Goal: Task Accomplishment & Management: Manage account settings

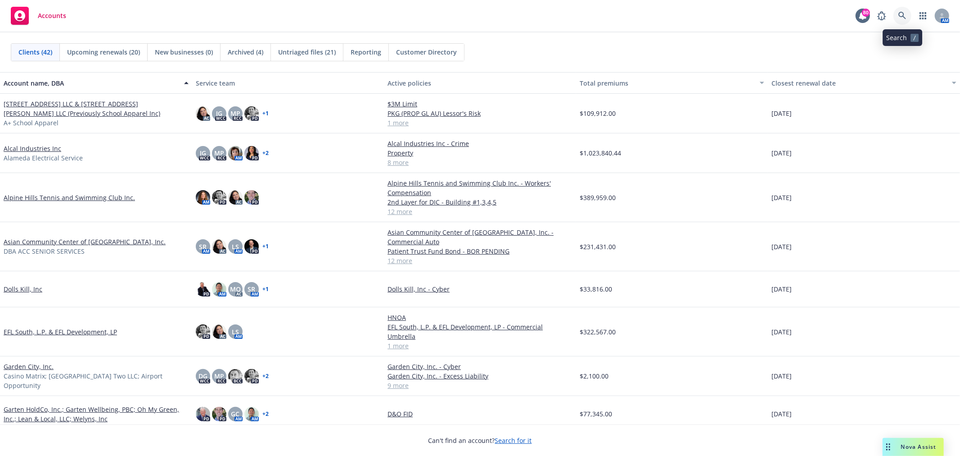
click at [908, 16] on link at bounding box center [903, 16] width 18 height 18
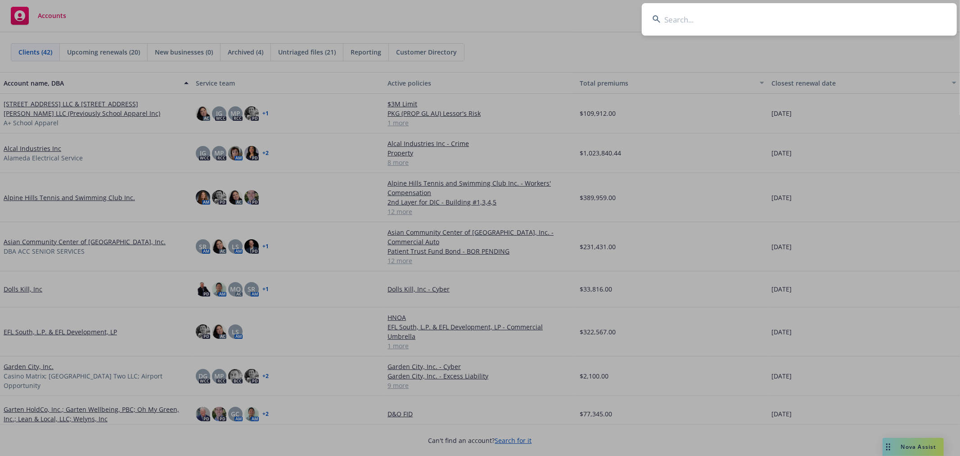
click at [714, 18] on input at bounding box center [799, 19] width 315 height 32
type input "stride"
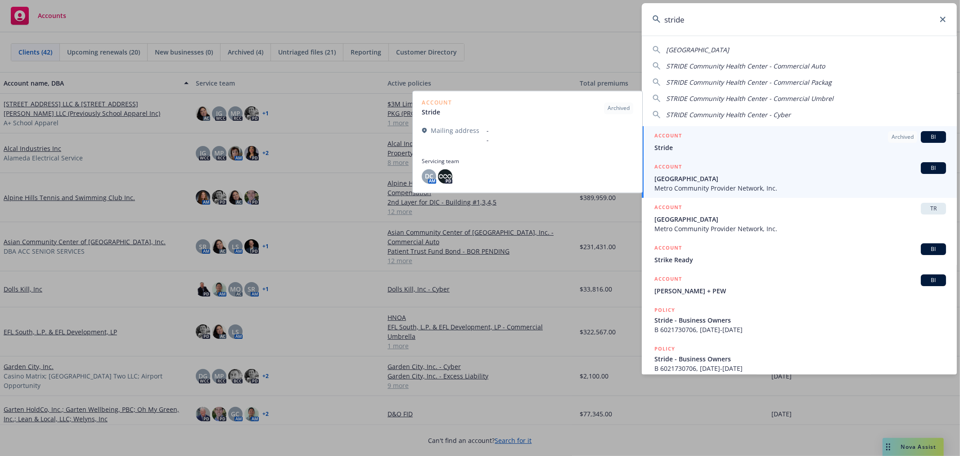
click at [735, 181] on span "[GEOGRAPHIC_DATA]" at bounding box center [801, 178] width 292 height 9
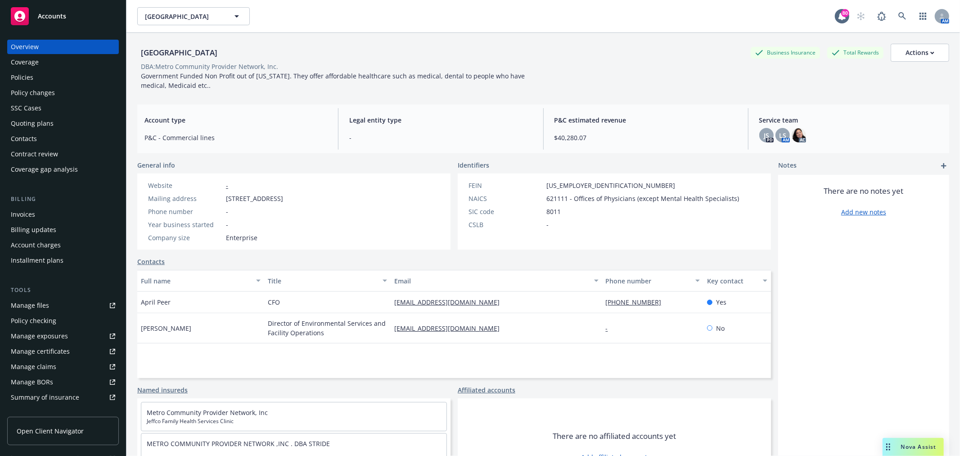
click at [16, 73] on div "Policies" at bounding box center [22, 77] width 23 height 14
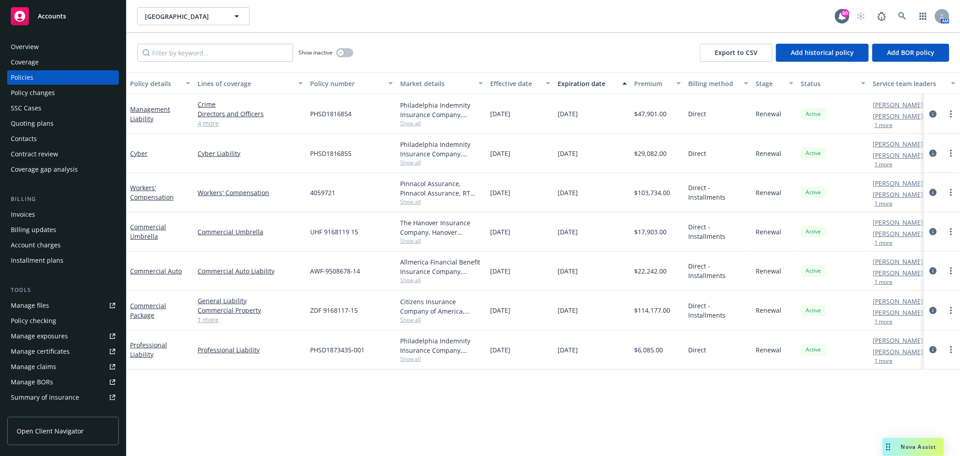
click at [17, 305] on div "Manage files" at bounding box center [30, 305] width 38 height 14
click at [441, 81] on div "Market details" at bounding box center [436, 83] width 73 height 9
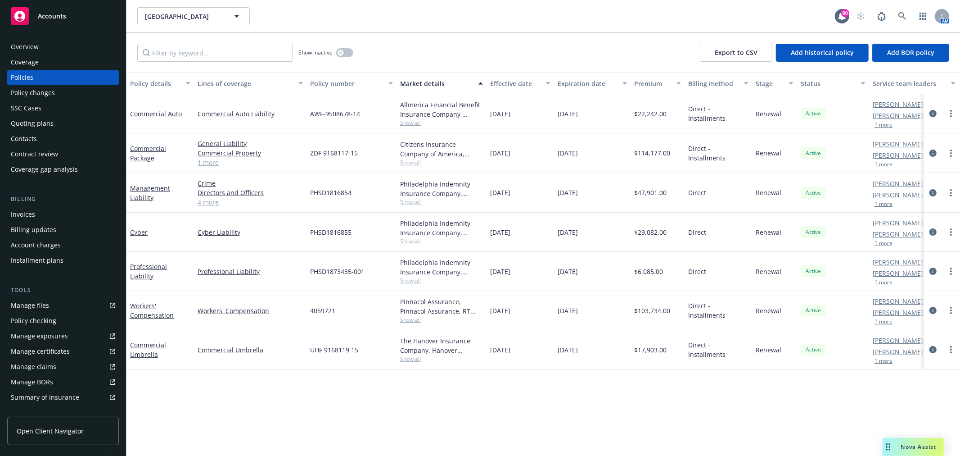
click at [438, 82] on div "Market details" at bounding box center [436, 83] width 73 height 9
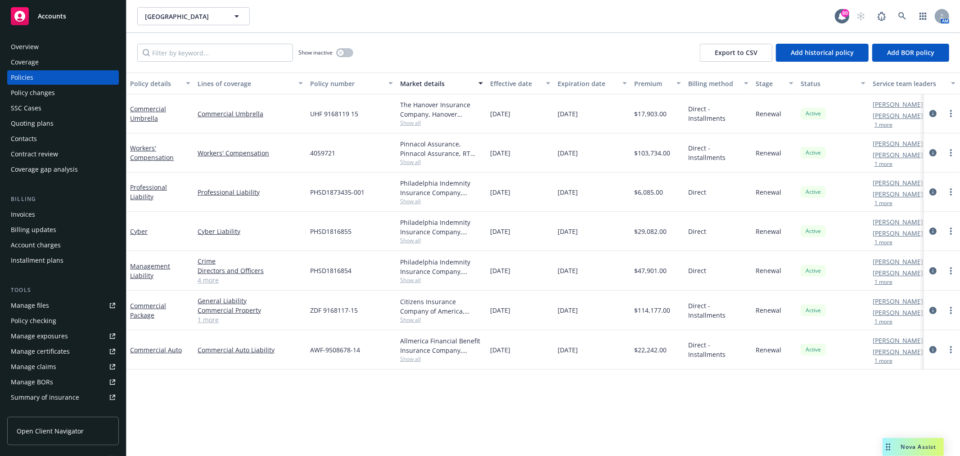
click at [439, 80] on div "Market details" at bounding box center [436, 83] width 73 height 9
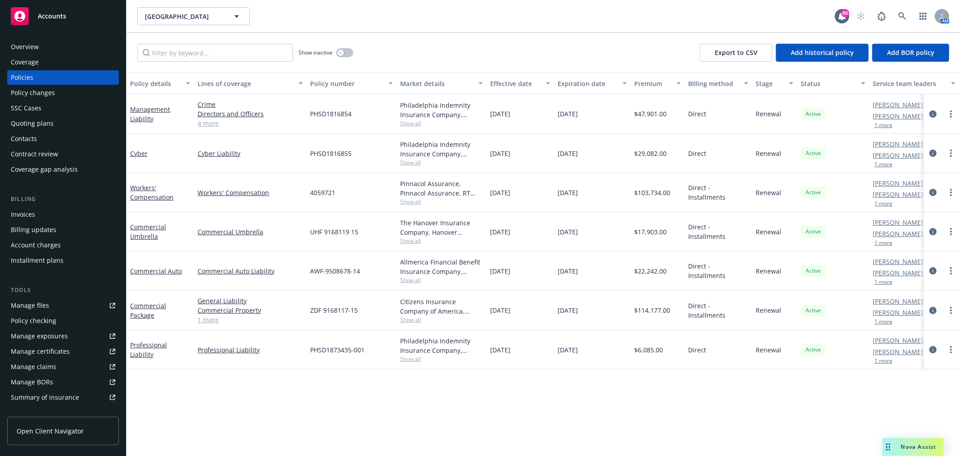
click at [405, 199] on span "Show all" at bounding box center [441, 202] width 83 height 8
click at [131, 195] on link "Workers' Compensation" at bounding box center [152, 192] width 44 height 18
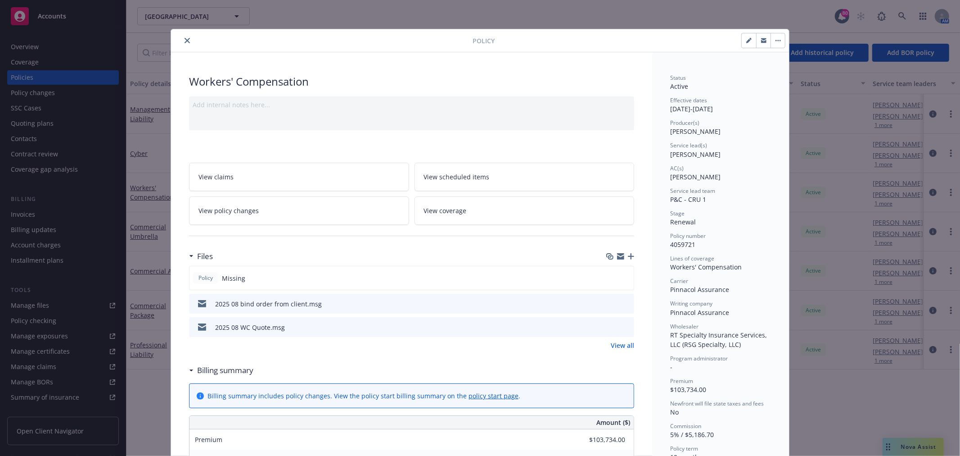
scroll to position [50, 0]
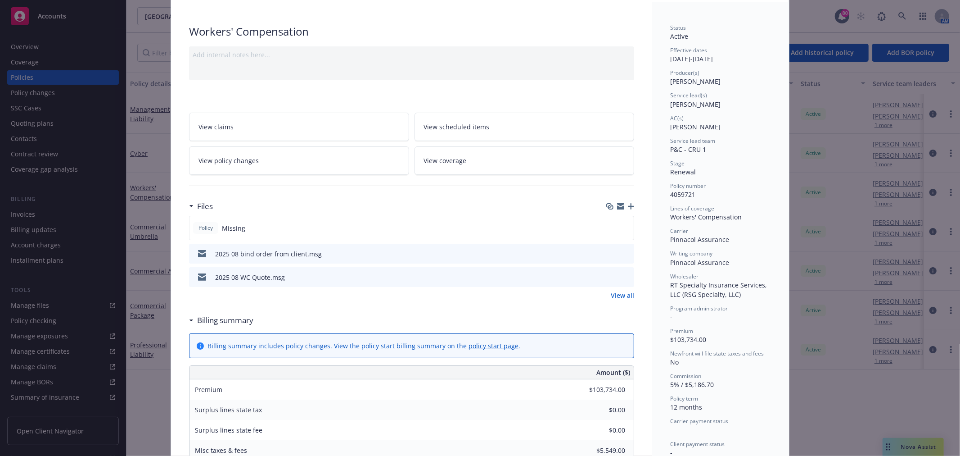
click at [621, 295] on link "View all" at bounding box center [622, 294] width 23 height 9
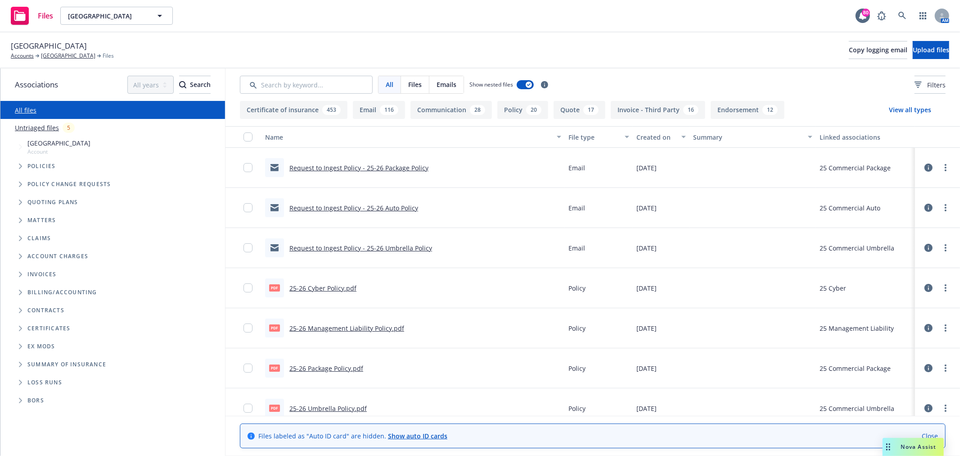
click at [33, 131] on link "Untriaged files" at bounding box center [37, 127] width 44 height 9
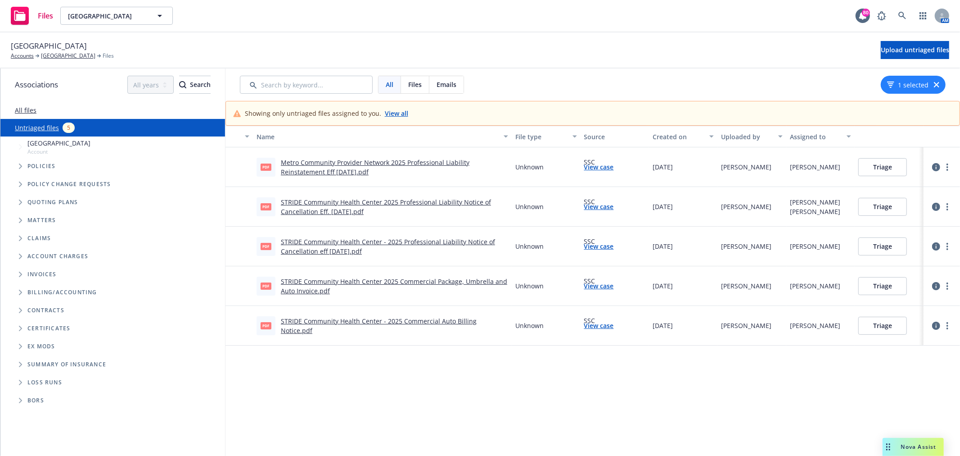
click at [885, 202] on button "Triage" at bounding box center [883, 207] width 49 height 18
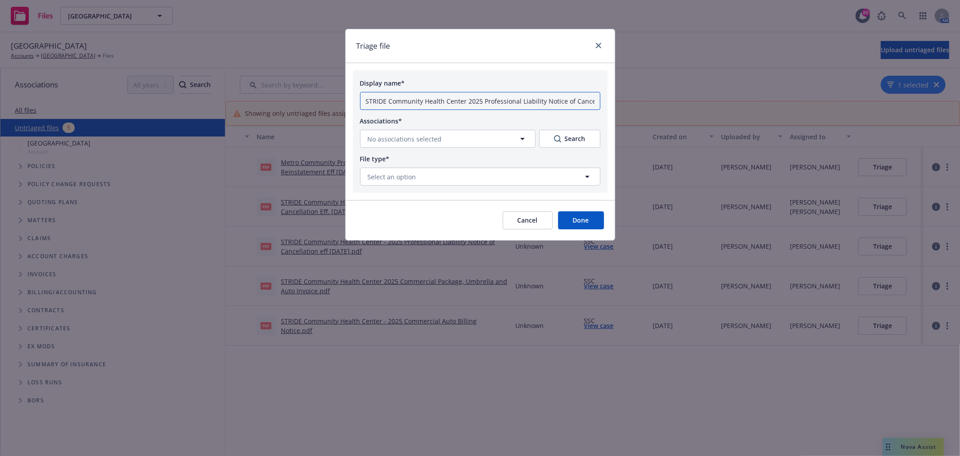
click at [470, 97] on input "STRIDE Community Health Center 2025 Professional Liability Notice of Cancellati…" at bounding box center [480, 101] width 240 height 18
drag, startPoint x: 572, startPoint y: 101, endPoint x: 309, endPoint y: 95, distance: 263.0
click at [310, 96] on div "Triage file Display name* STRIDE Community Health Center 2025 Professional Liab…" at bounding box center [480, 228] width 960 height 456
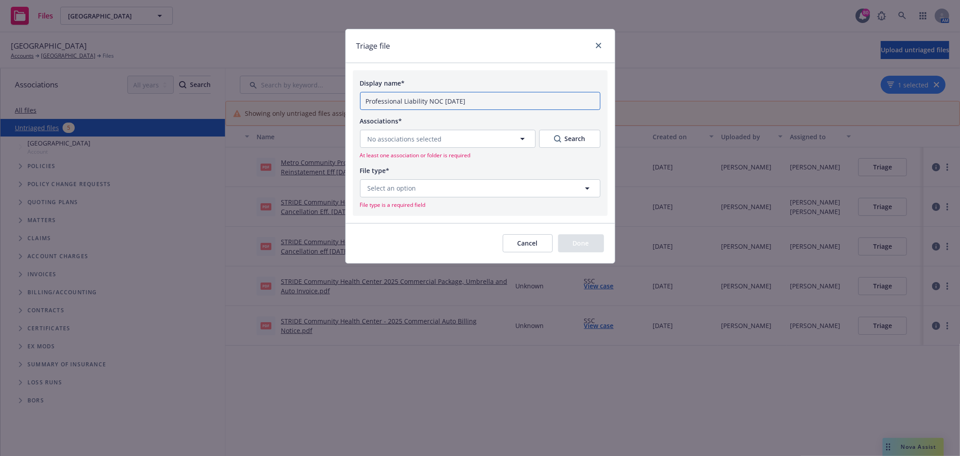
type input "Professional Liability NOC 09-02-2025"
click at [533, 242] on button "Cancel" at bounding box center [528, 243] width 50 height 18
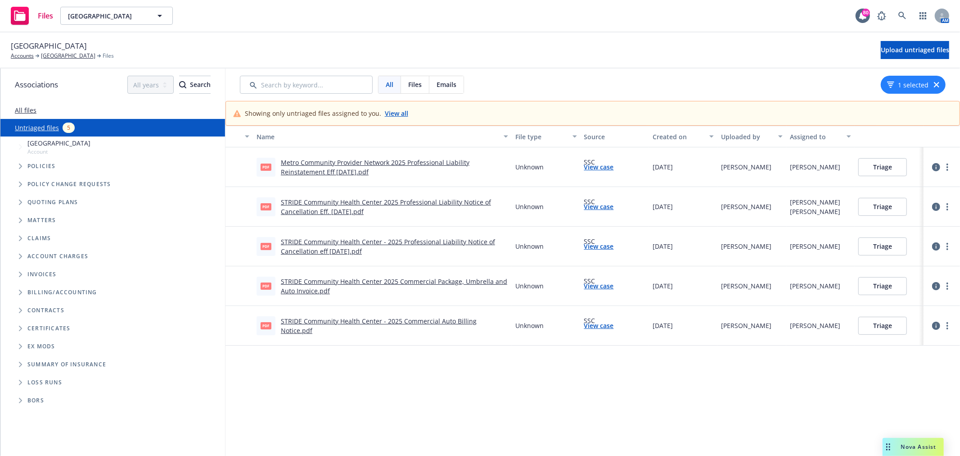
click at [343, 206] on link "STRIDE Community Health Center 2025 Professional Liability Notice of Cancellati…" at bounding box center [386, 207] width 210 height 18
click at [332, 208] on link "STRIDE Community Health Center 2025 Professional Liability Notice of Cancellati…" at bounding box center [386, 207] width 210 height 18
click at [887, 204] on button "Triage" at bounding box center [883, 207] width 49 height 18
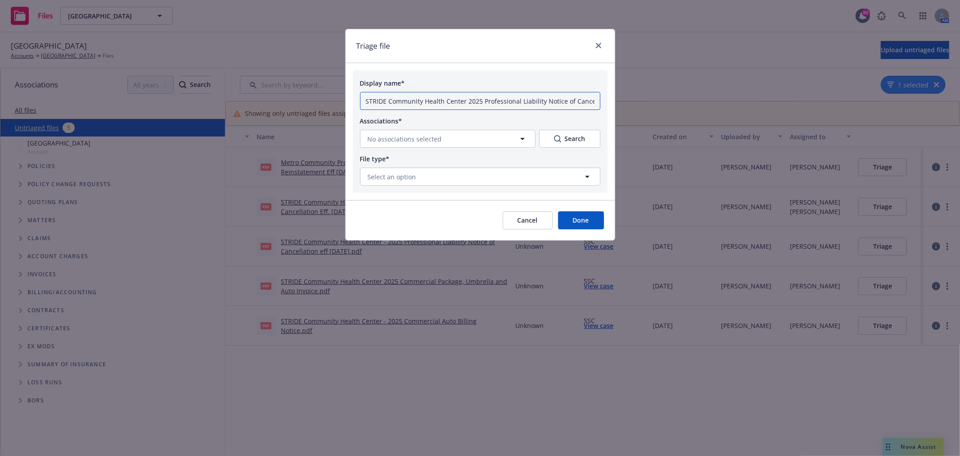
click at [461, 105] on input "STRIDE Community Health Center 2025 Professional Liability Notice of Cancellati…" at bounding box center [480, 101] width 240 height 18
click at [541, 105] on input "STRIDE Community Health Center 2025 Professional Liability Notice of Cancellati…" at bounding box center [480, 101] width 240 height 18
drag, startPoint x: 545, startPoint y: 101, endPoint x: 307, endPoint y: 97, distance: 237.3
click at [307, 98] on div "Triage file Display name* STRIDE Community Health Center 2025 Professional Liab…" at bounding box center [480, 228] width 960 height 456
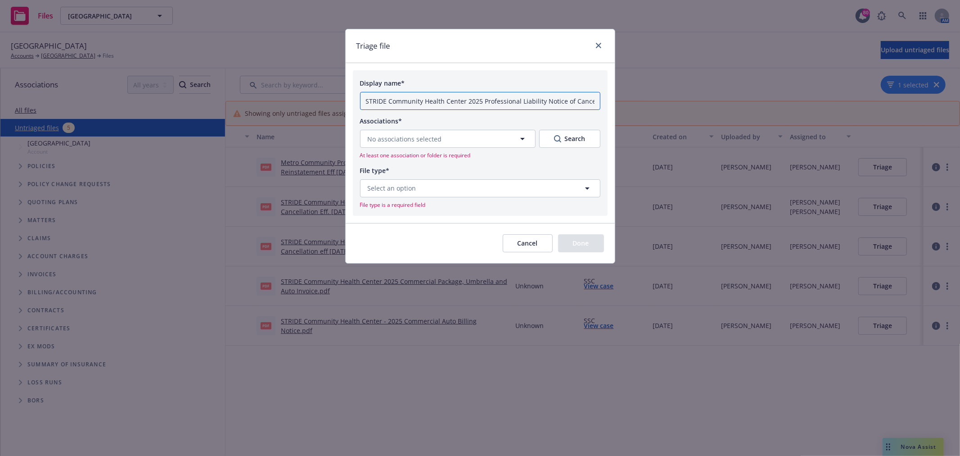
click at [448, 98] on input "STRIDE Community Health Center 2025 Professional Liability Notice of Cancellati…" at bounding box center [480, 101] width 240 height 18
drag, startPoint x: 467, startPoint y: 102, endPoint x: 258, endPoint y: 95, distance: 209.0
click at [258, 95] on div "Triage file Display name* STRIDE Community Health Center 2025 Professional Liab…" at bounding box center [480, 228] width 960 height 456
click at [577, 102] on input "25-26 Professional Liability Notice of Cancellation Eff. 09-02-2025.pdf" at bounding box center [480, 101] width 240 height 18
click at [447, 104] on input "25-26 Professional Liability Notice of Cancellation Eff. 09-02-2025" at bounding box center [480, 101] width 240 height 18
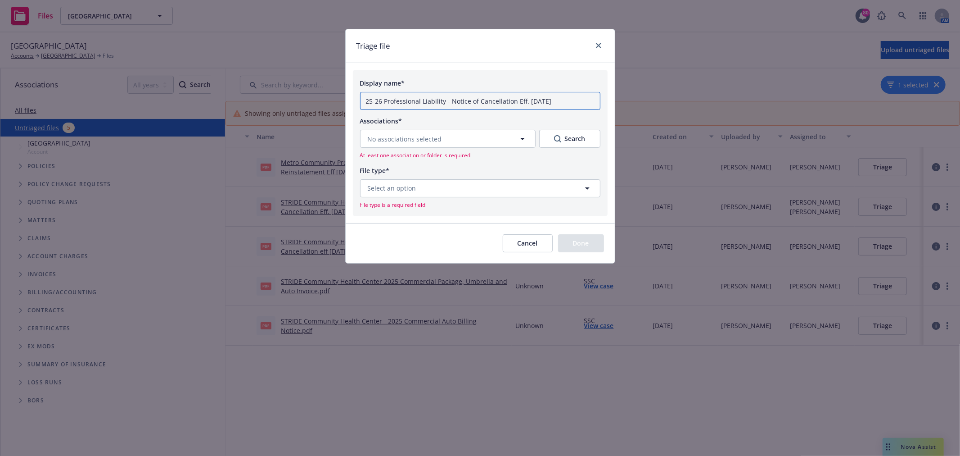
type input "25-26 Professional Liability - Notice of Cancellation Eff. 09-02-2025"
click at [433, 145] on button "No associations selected" at bounding box center [448, 139] width 176 height 18
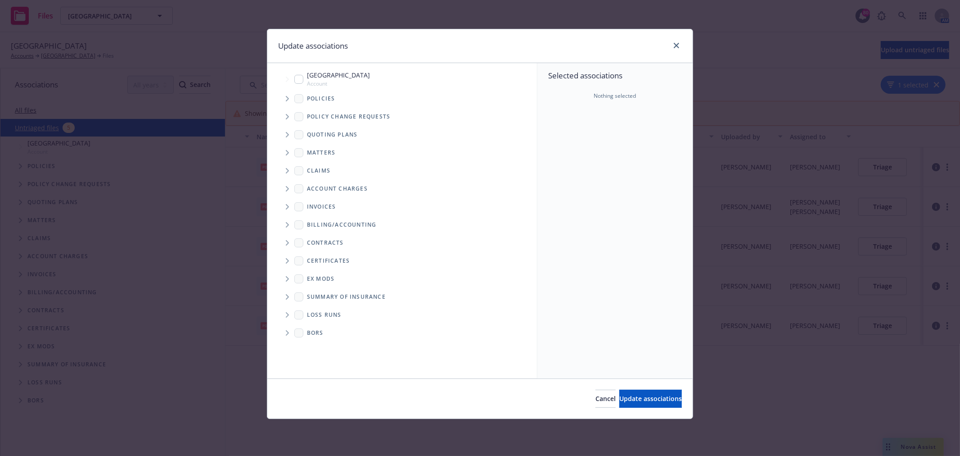
click at [290, 95] on span "Tree Example" at bounding box center [287, 98] width 14 height 14
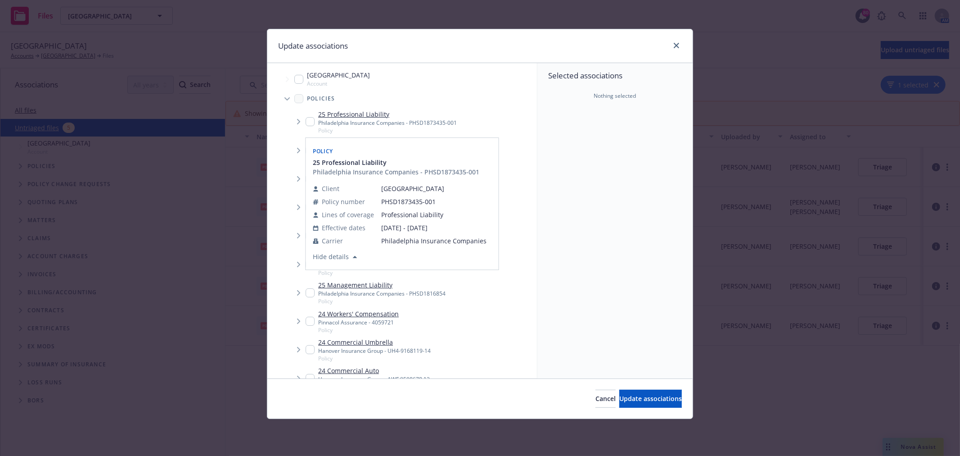
click at [308, 121] on input "Tree Example" at bounding box center [310, 121] width 9 height 9
checkbox input "true"
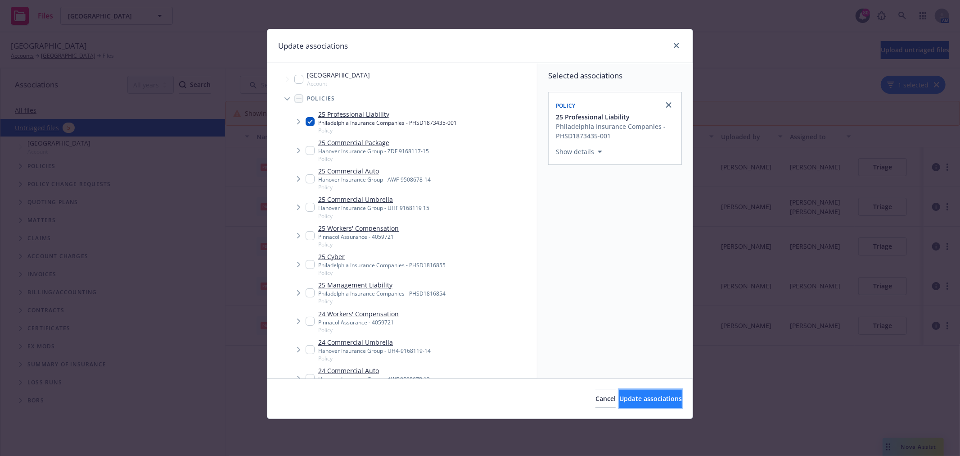
click at [636, 399] on span "Update associations" at bounding box center [650, 398] width 63 height 9
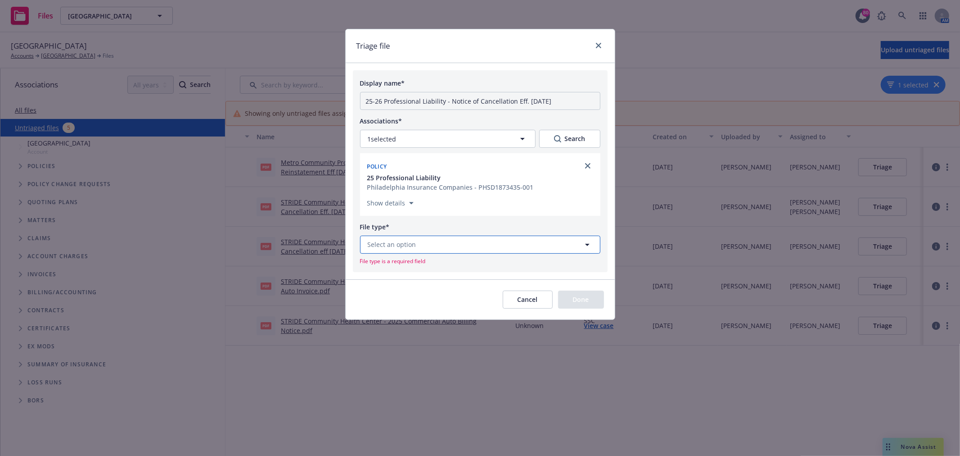
click at [440, 249] on button "Select an option" at bounding box center [480, 244] width 240 height 18
type input "cancel"
click at [412, 217] on span "Notice of Cancellation" at bounding box center [404, 219] width 68 height 9
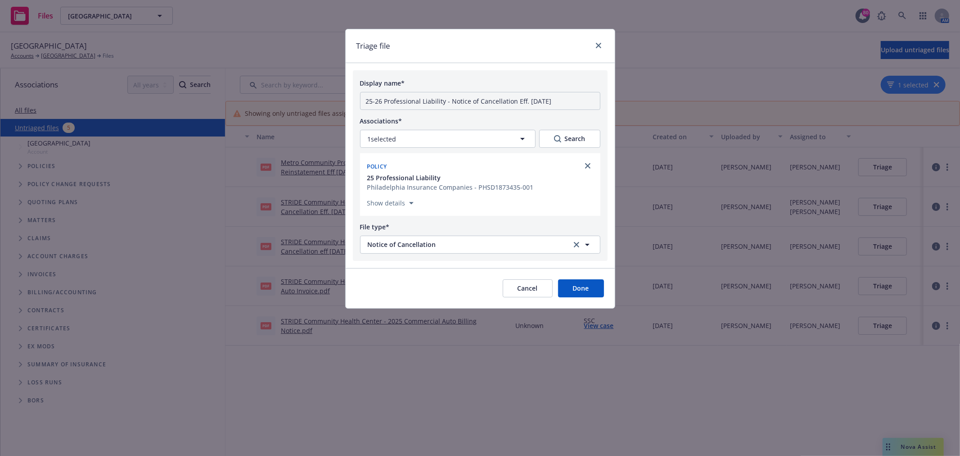
click at [597, 294] on button "Done" at bounding box center [581, 288] width 46 height 18
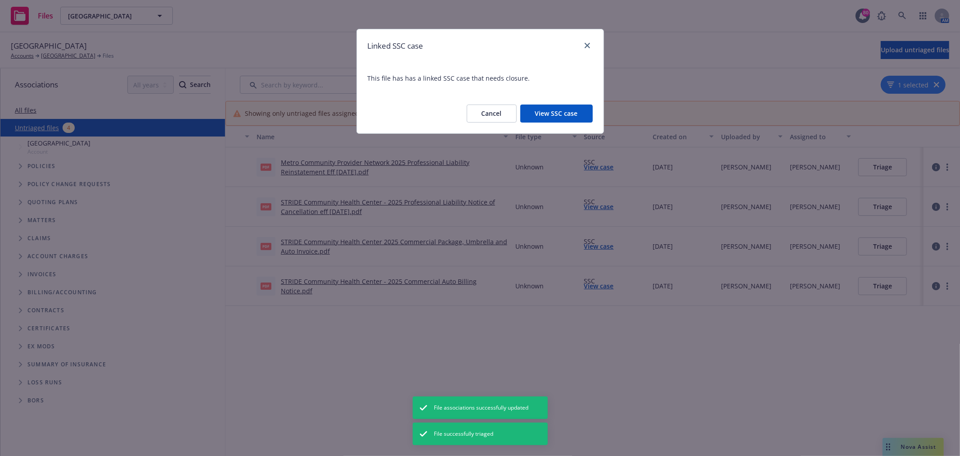
click at [561, 115] on button "View SSC case" at bounding box center [556, 113] width 72 height 18
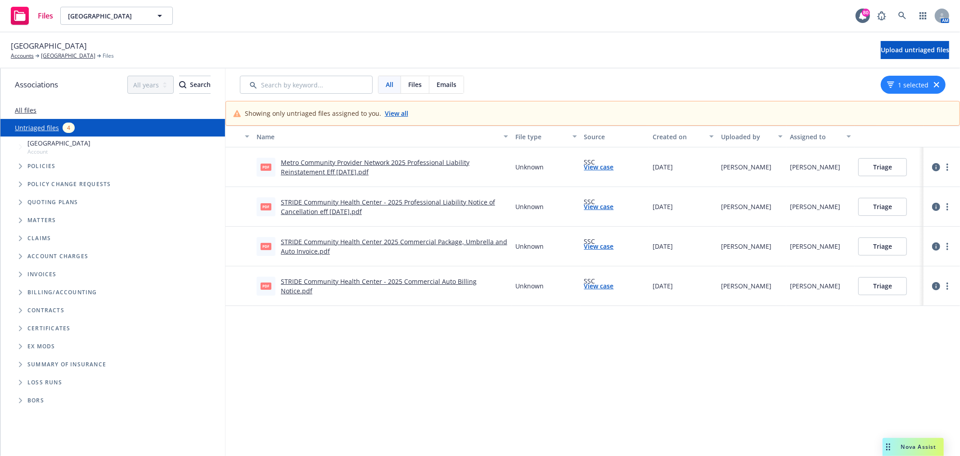
click at [334, 168] on link "Metro Community Provider Network 2025 Professional Liability Reinstatement Eff …" at bounding box center [375, 167] width 189 height 18
click at [330, 209] on link "STRIDE Community Health Center - 2025 Professional Liability Notice of Cancella…" at bounding box center [388, 207] width 214 height 18
click at [944, 204] on link "more" at bounding box center [947, 206] width 11 height 11
click at [933, 223] on link "Archive" at bounding box center [912, 225] width 79 height 18
click at [893, 167] on button "Triage" at bounding box center [883, 167] width 49 height 18
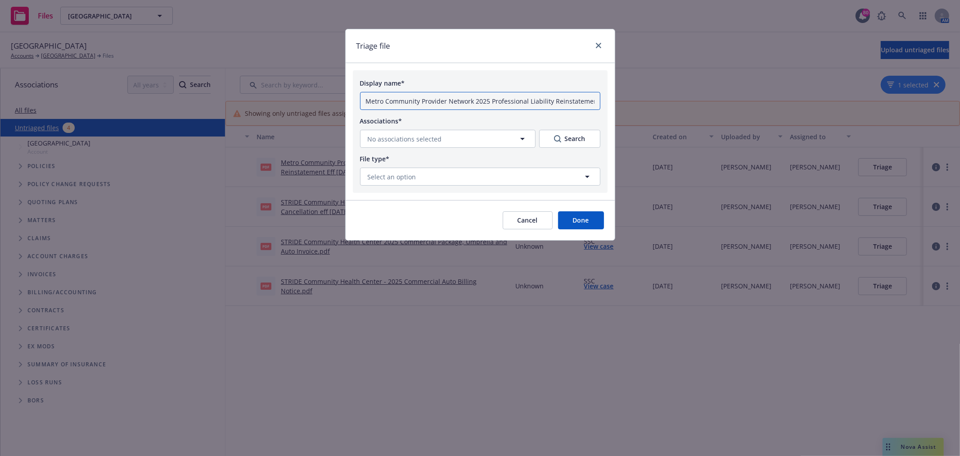
click at [425, 103] on input "Metro Community Provider Network 2025 Professional Liability Reinstatement Eff …" at bounding box center [480, 101] width 240 height 18
drag, startPoint x: 488, startPoint y: 102, endPoint x: 330, endPoint y: 102, distance: 158.0
click at [330, 102] on div "Triage file Display name* Metro Community Provider Network 2025 Professional Li…" at bounding box center [480, 228] width 960 height 456
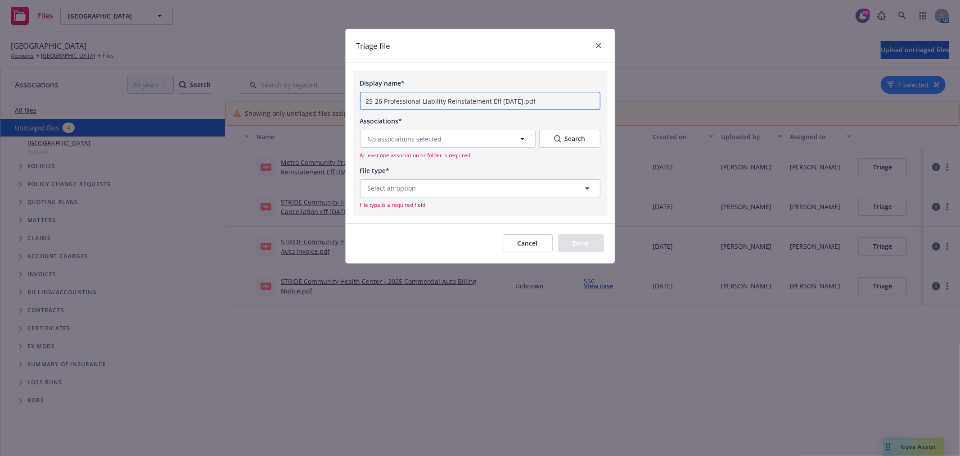
click at [445, 100] on input "25-26 Professional Liability Reinstatement Eff 09-02-2025.pdf" at bounding box center [480, 101] width 240 height 18
type input "25-26 Professional Liability - Reinstatement Eff 09-02-2025"
click at [476, 136] on button "No associations selected" at bounding box center [448, 139] width 176 height 18
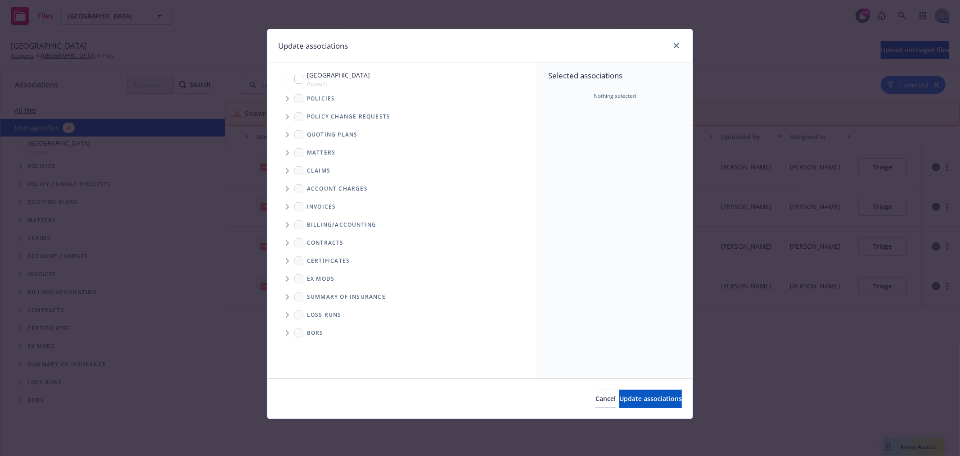
click at [286, 99] on icon "Tree Example" at bounding box center [288, 98] width 4 height 5
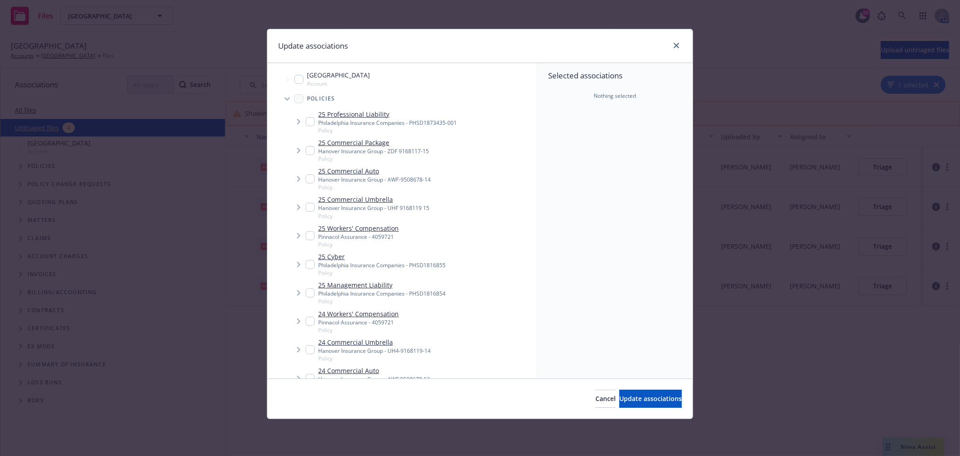
click at [308, 123] on input "Tree Example" at bounding box center [310, 121] width 9 height 9
checkbox input "true"
click at [665, 400] on span "Update associations" at bounding box center [650, 398] width 63 height 9
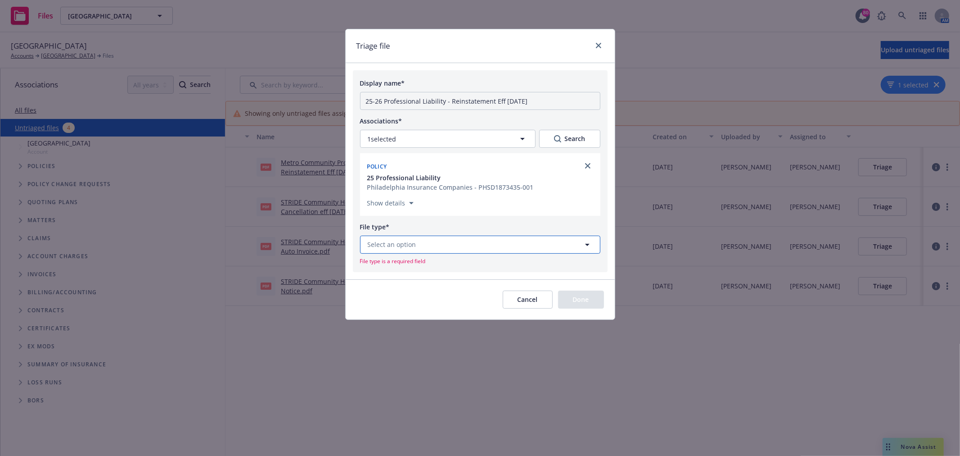
click at [420, 244] on button "Select an option" at bounding box center [480, 244] width 240 height 18
type input "reinsta"
click at [433, 200] on div "Reinstatement" at bounding box center [480, 195] width 229 height 13
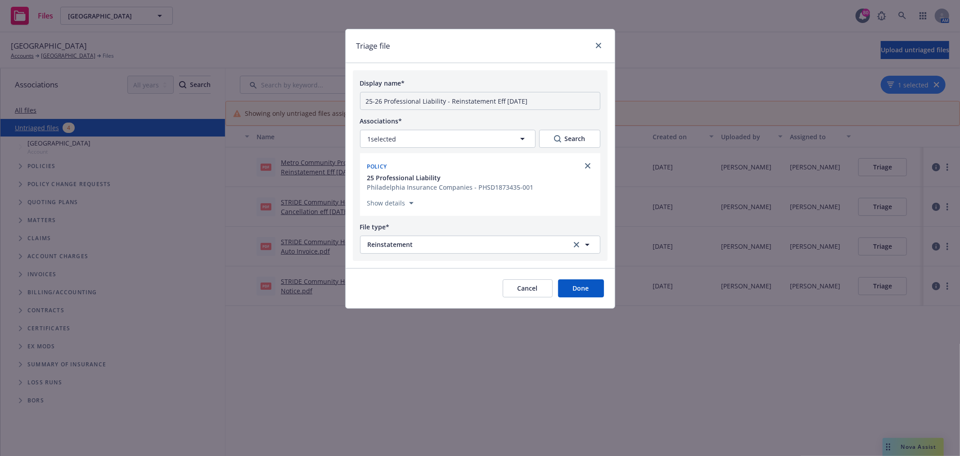
click at [600, 286] on button "Done" at bounding box center [581, 288] width 46 height 18
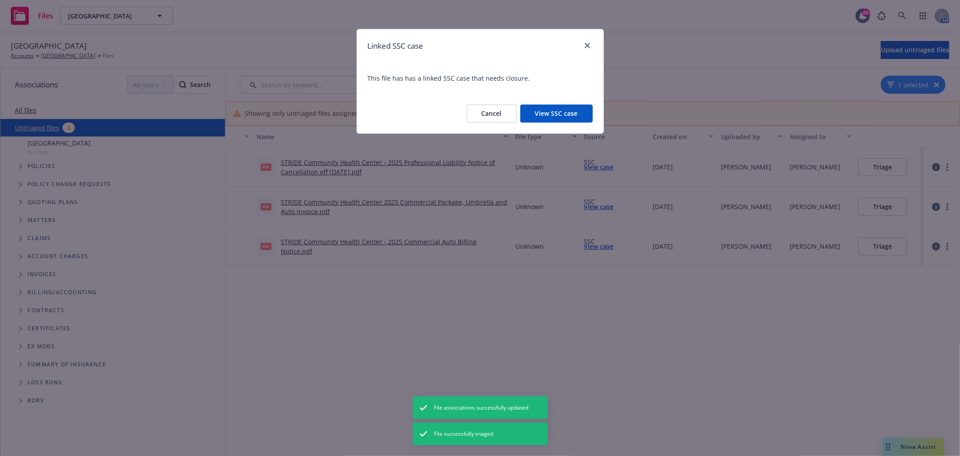
click at [541, 111] on button "View SSC case" at bounding box center [556, 113] width 72 height 18
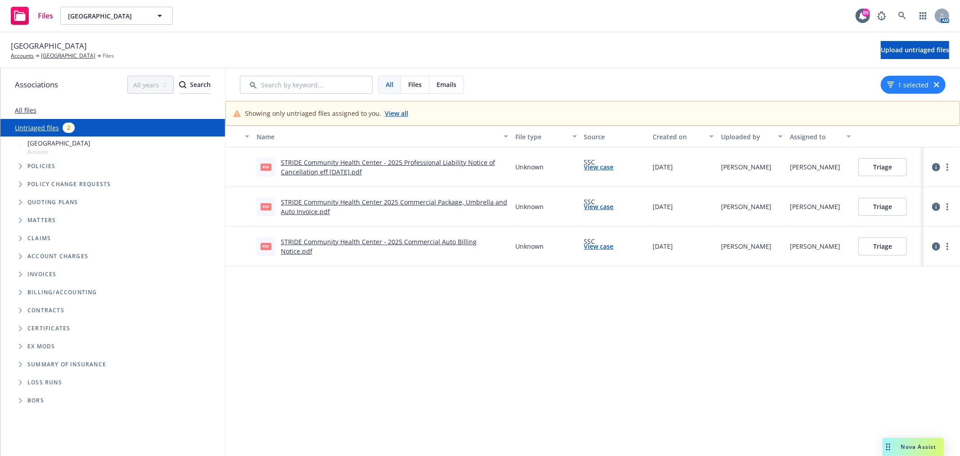
click at [606, 167] on link "View case" at bounding box center [599, 166] width 30 height 9
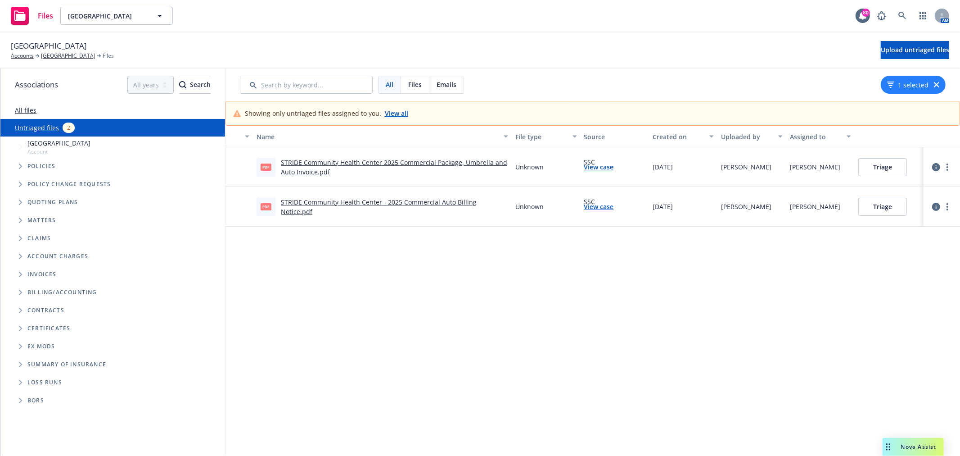
click at [320, 167] on link "STRIDE Community Health Center 2025 Commercial Package, Umbrella and Auto Invoi…" at bounding box center [394, 167] width 226 height 18
click at [430, 208] on link "STRIDE Community Health Center - 2025 Commercial Auto Billing Notice.pdf" at bounding box center [379, 207] width 196 height 18
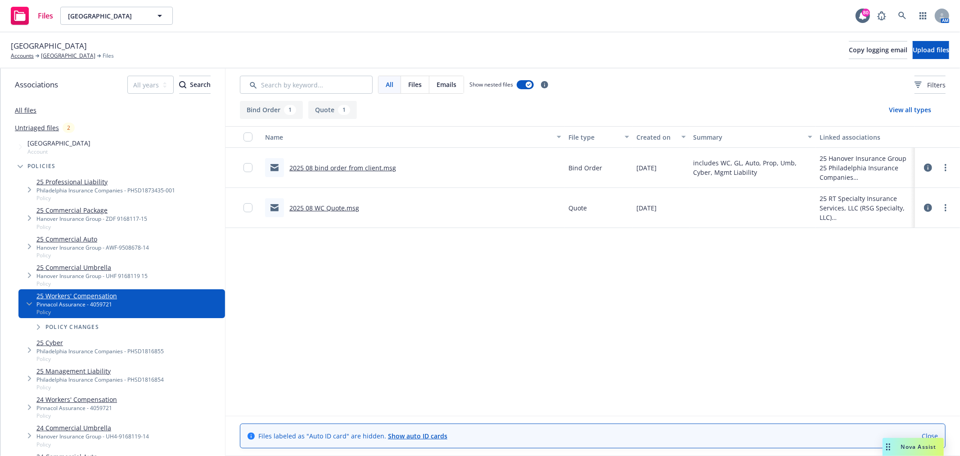
click at [352, 165] on link "2025 08 bind order from client.msg" at bounding box center [342, 167] width 107 height 9
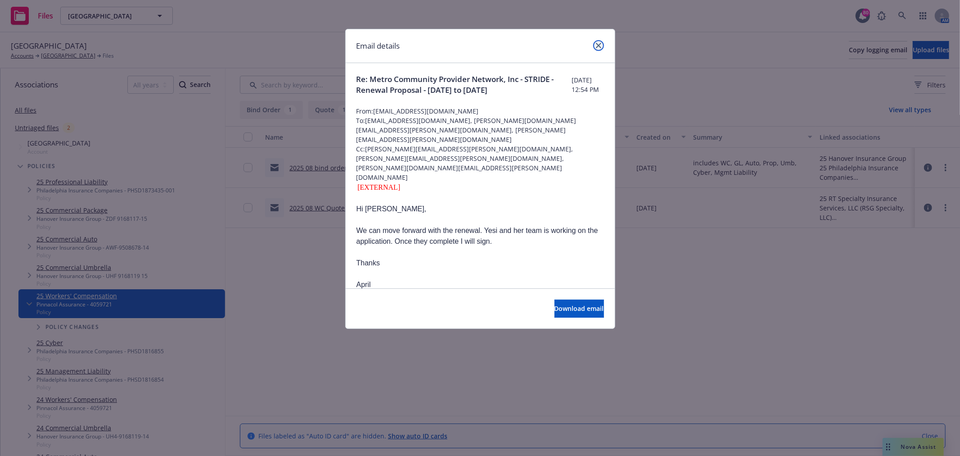
click at [600, 46] on icon "close" at bounding box center [598, 45] width 5 height 5
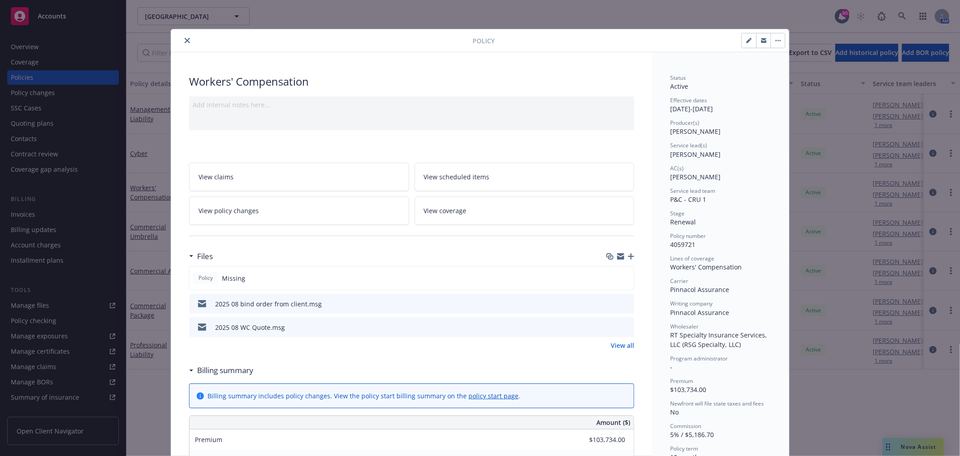
click at [185, 38] on icon "close" at bounding box center [187, 40] width 5 height 5
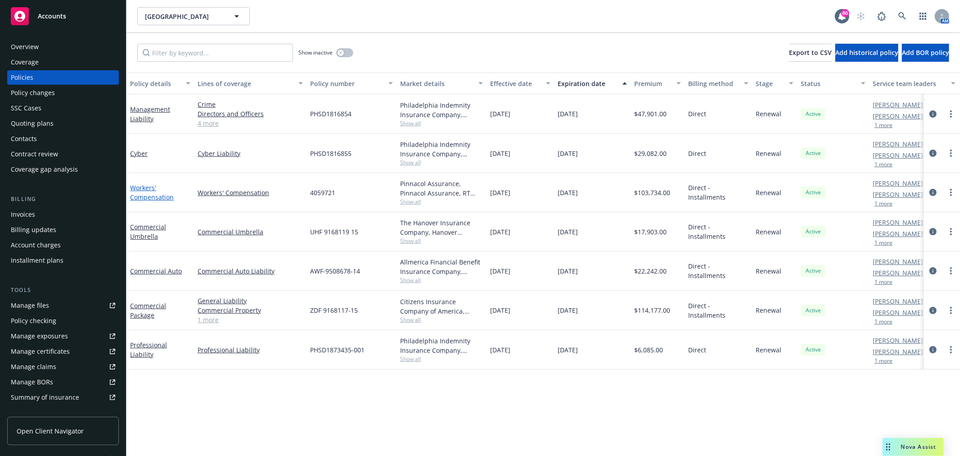
click at [155, 199] on link "Workers' Compensation" at bounding box center [152, 192] width 44 height 18
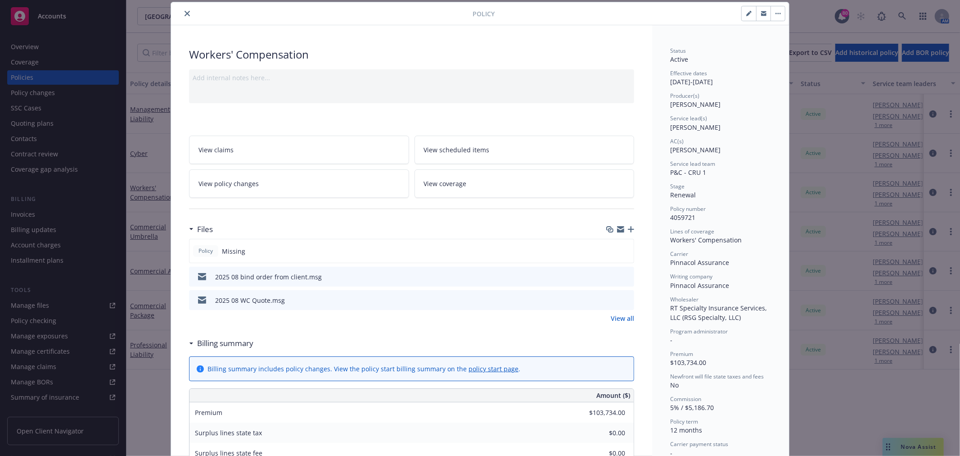
scroll to position [77, 0]
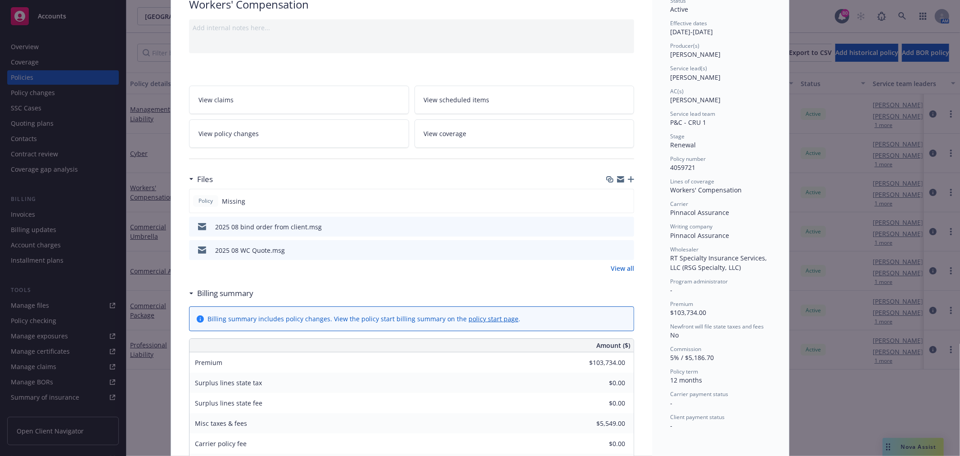
click at [622, 227] on icon "preview file" at bounding box center [626, 226] width 8 height 6
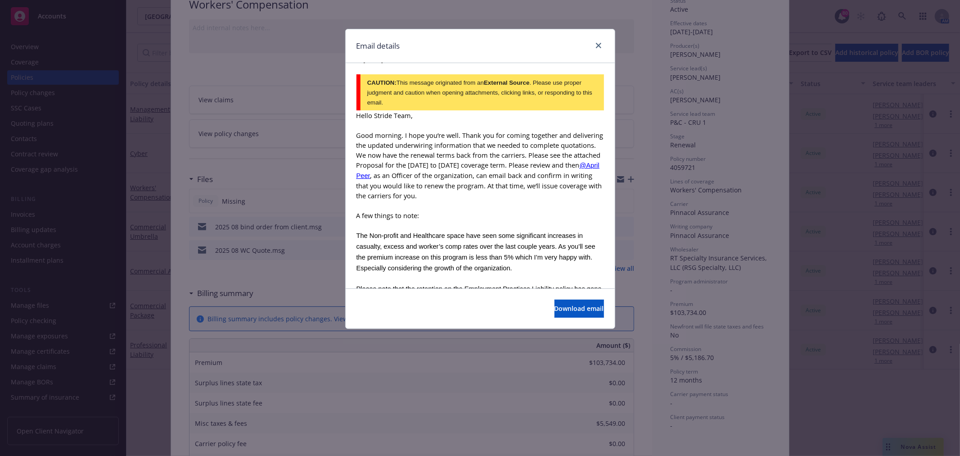
scroll to position [2915, 0]
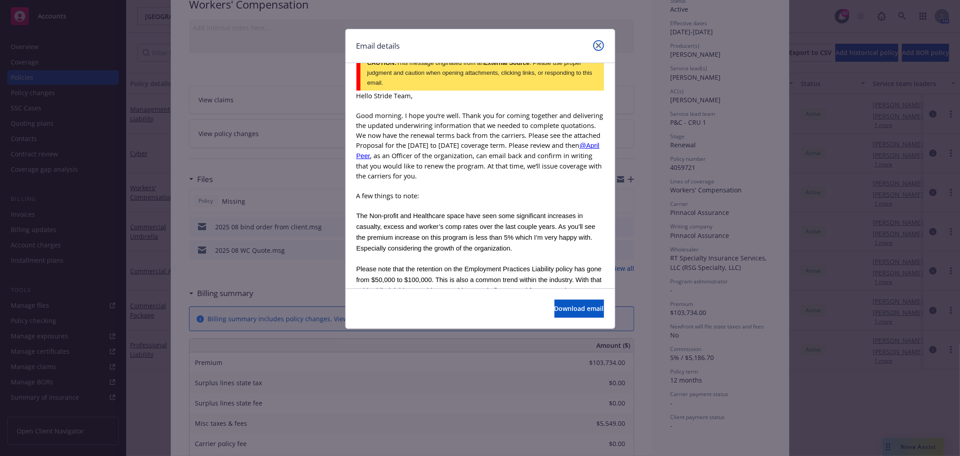
click at [599, 44] on icon "close" at bounding box center [598, 45] width 5 height 5
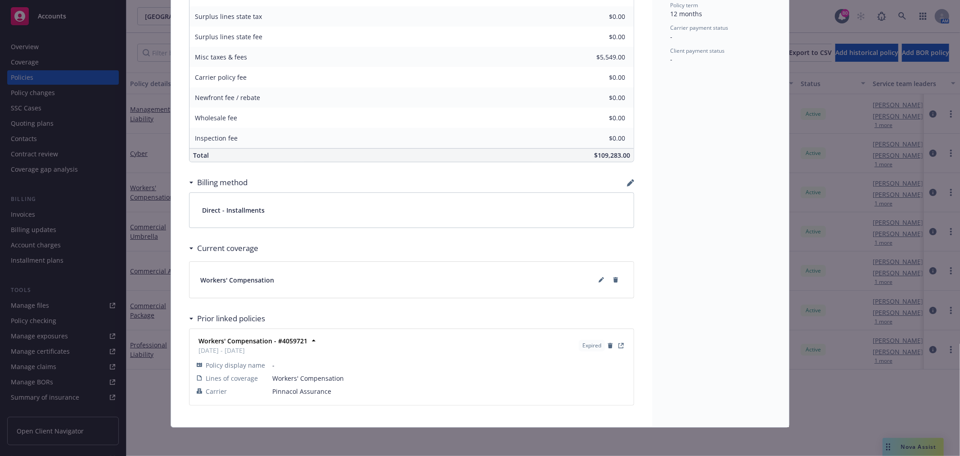
scroll to position [444, 0]
click at [621, 343] on link "View Policy" at bounding box center [621, 344] width 11 height 11
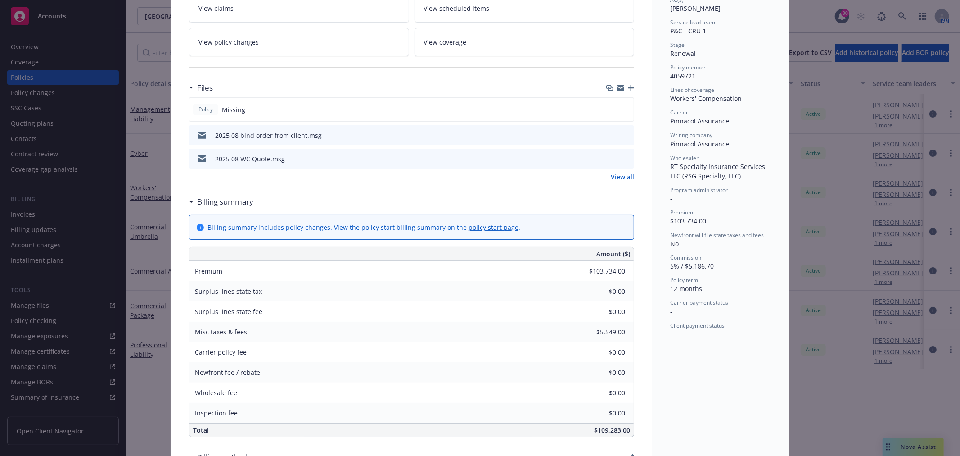
scroll to position [0, 0]
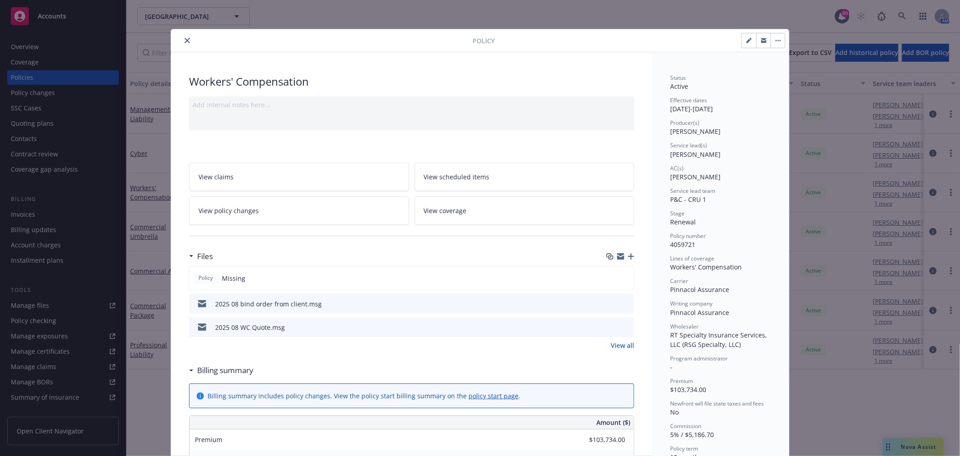
click at [628, 258] on icon "button" at bounding box center [631, 256] width 6 height 6
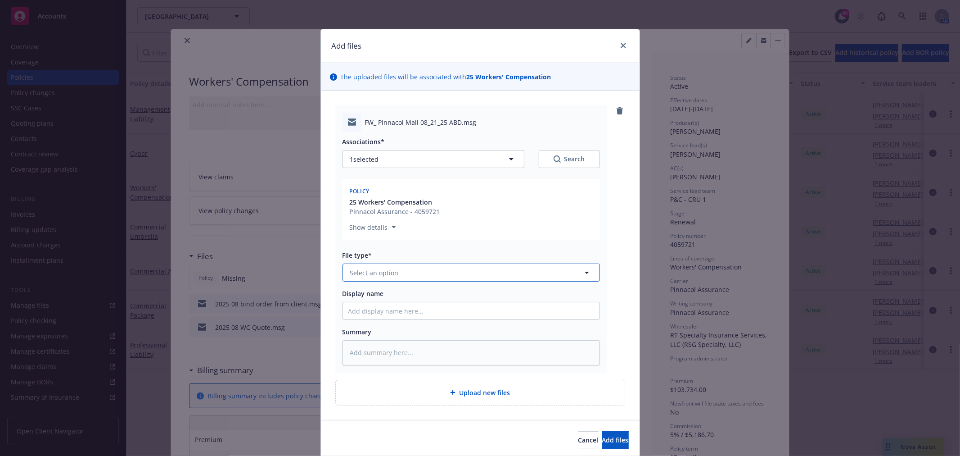
click at [398, 271] on button "Select an option" at bounding box center [472, 272] width 258 height 18
type input "invoice"
click at [405, 322] on span "Invoice - Third Party" at bounding box center [383, 320] width 62 height 9
click at [419, 305] on input "Display name" at bounding box center [471, 310] width 257 height 17
type textarea "x"
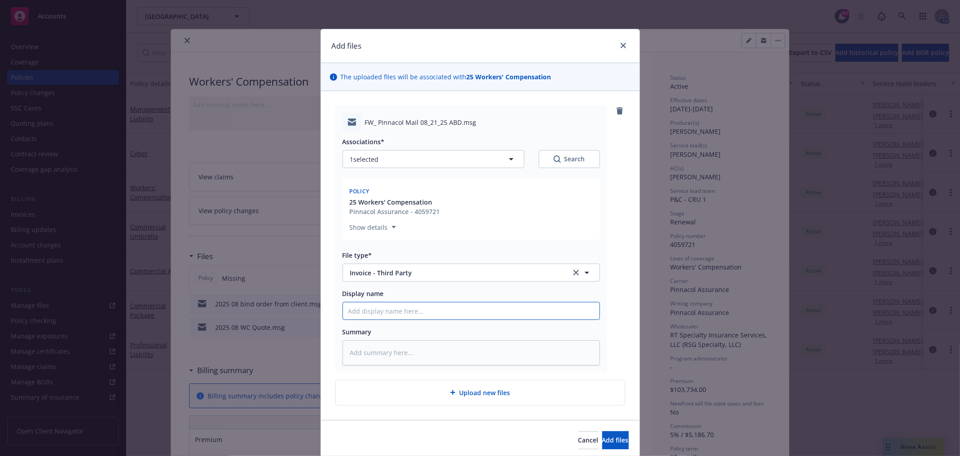
type input "D"
type textarea "x"
type input "Di"
type textarea "x"
type input "Dir"
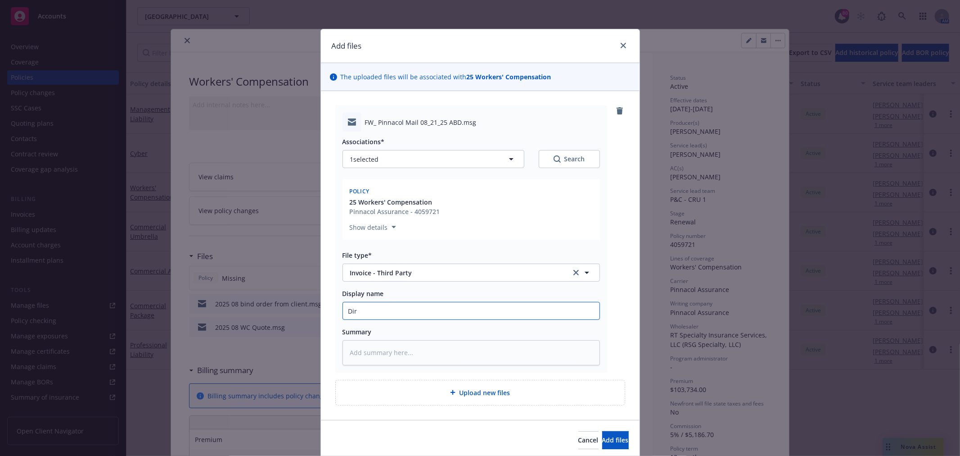
type textarea "x"
type input "Dire"
type textarea "x"
type input "Direc"
type textarea "x"
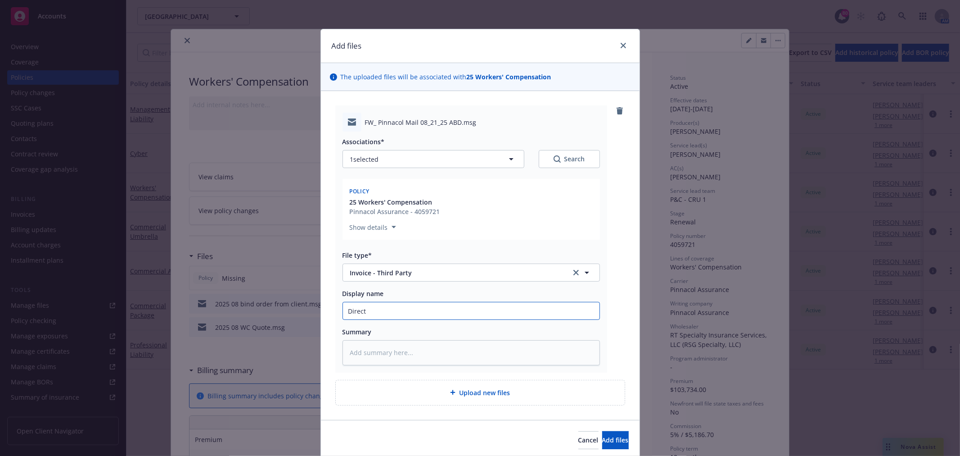
type input "Direct"
type textarea "x"
type input "Direct B"
type textarea "x"
type input "Direct Bi"
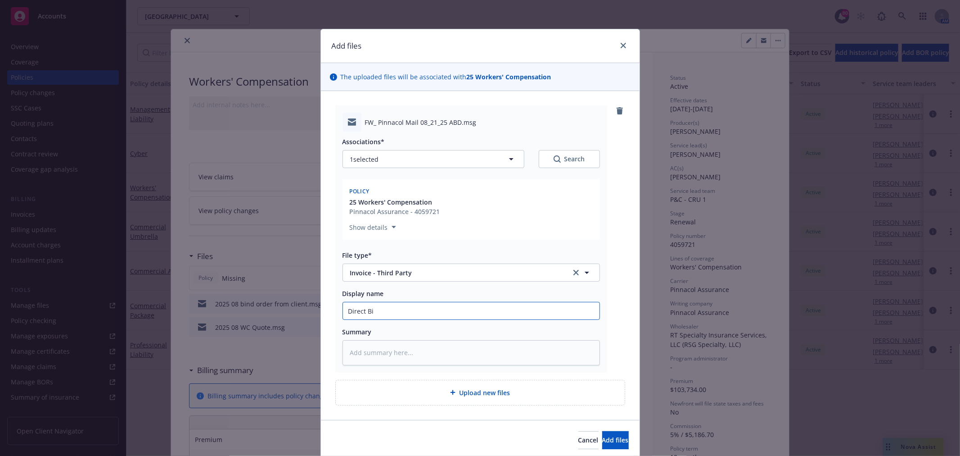
type textarea "x"
type input "Direct Bil"
type textarea "x"
type input "Direct Bill"
type textarea "x"
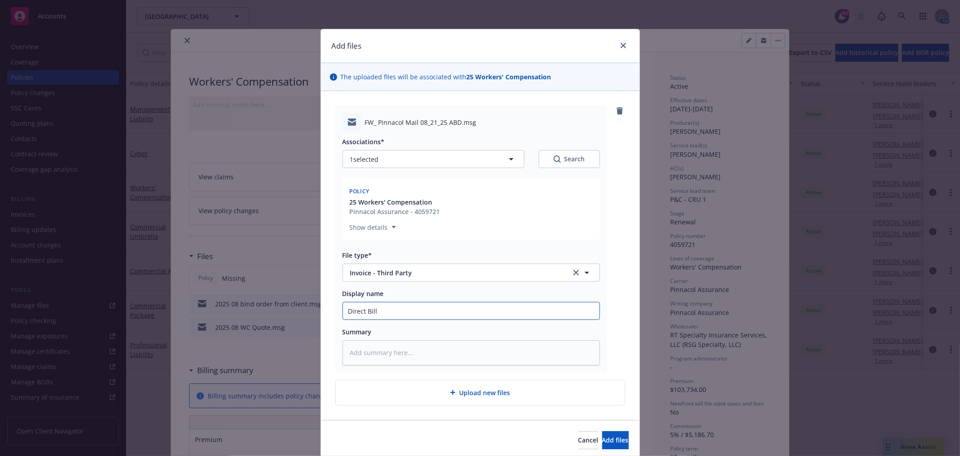
type input "Direct Bil"
type textarea "x"
type input "Direct Bi"
type textarea "x"
type input "Direct B"
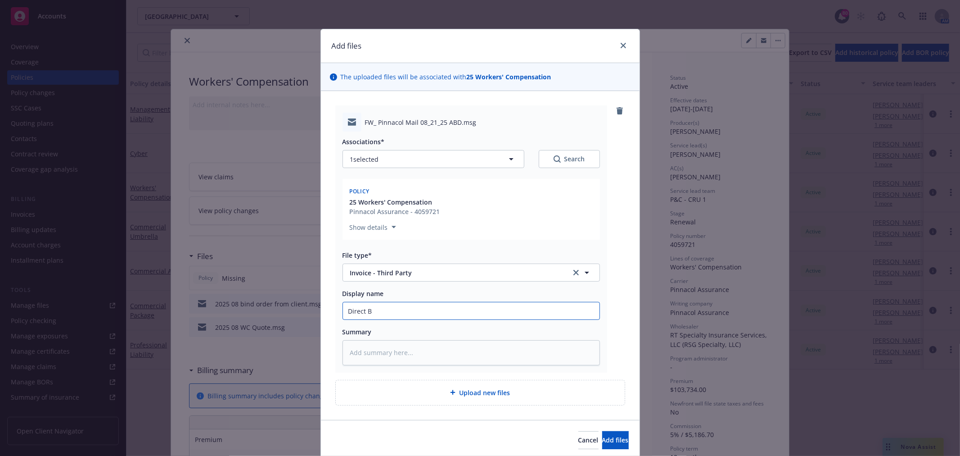
type textarea "x"
type input "Direct"
type textarea "x"
type input "Direct"
type textarea "x"
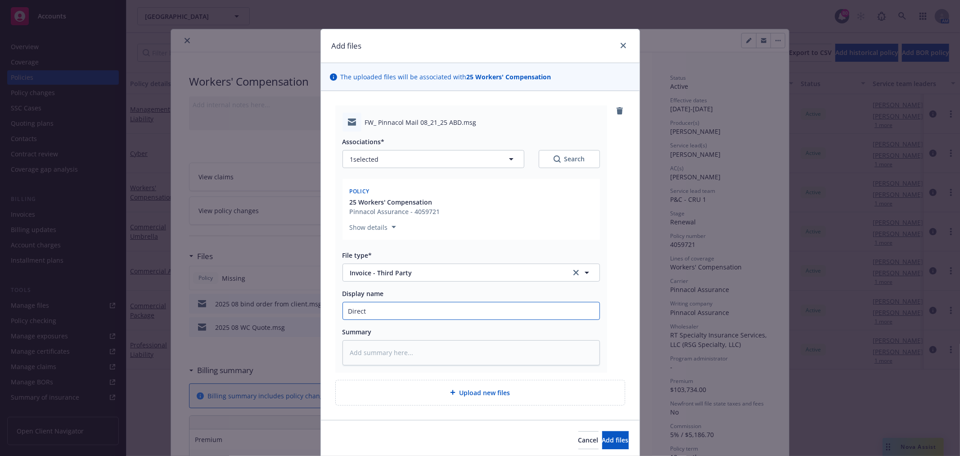
type input "Direc"
type textarea "x"
type input "Dire"
type textarea "x"
type input "Dir"
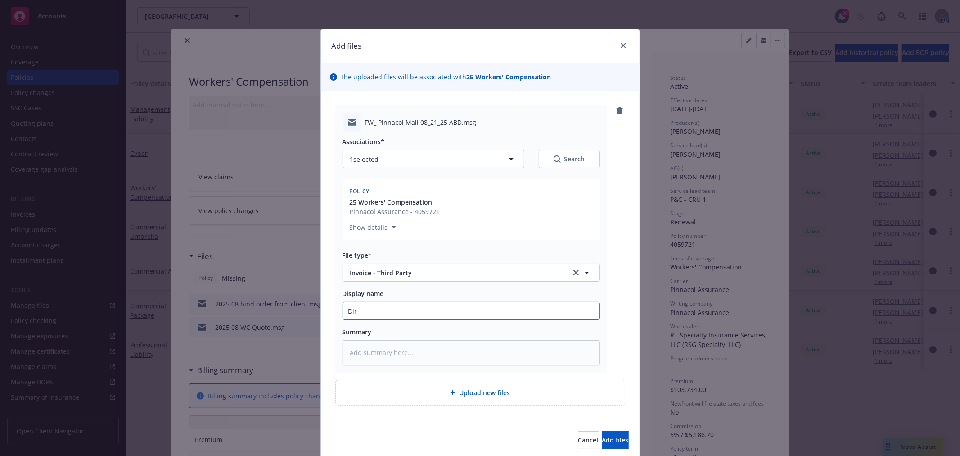
type textarea "x"
type input "Di"
type textarea "x"
type input "D"
type textarea "x"
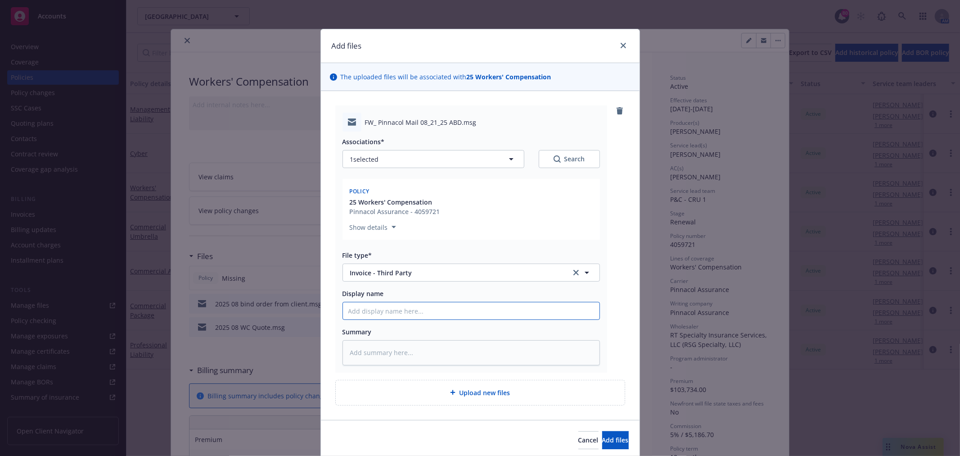
type textarea "x"
type input "2"
type textarea "x"
type input "25"
type textarea "x"
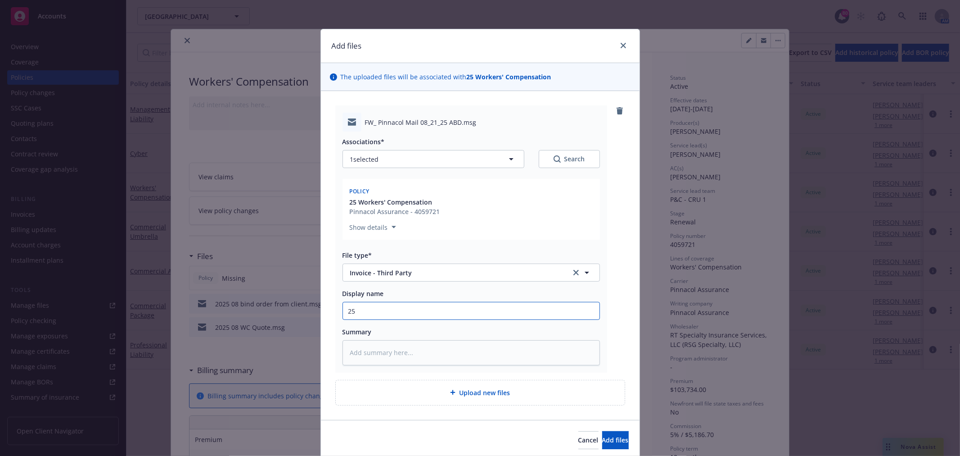
type input "25-"
type textarea "x"
type input "25-2"
type textarea "x"
type input "25-26"
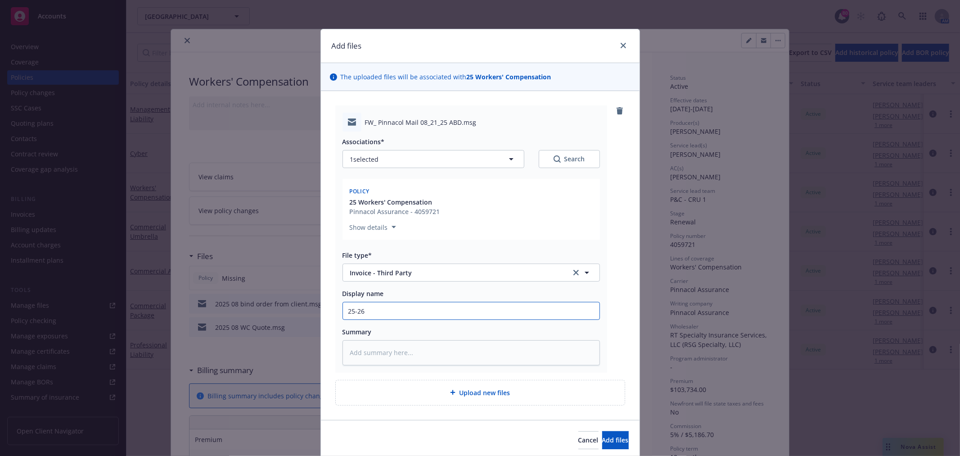
type textarea "x"
type input "25-26"
type textarea "x"
type input "25-26 W"
type textarea "x"
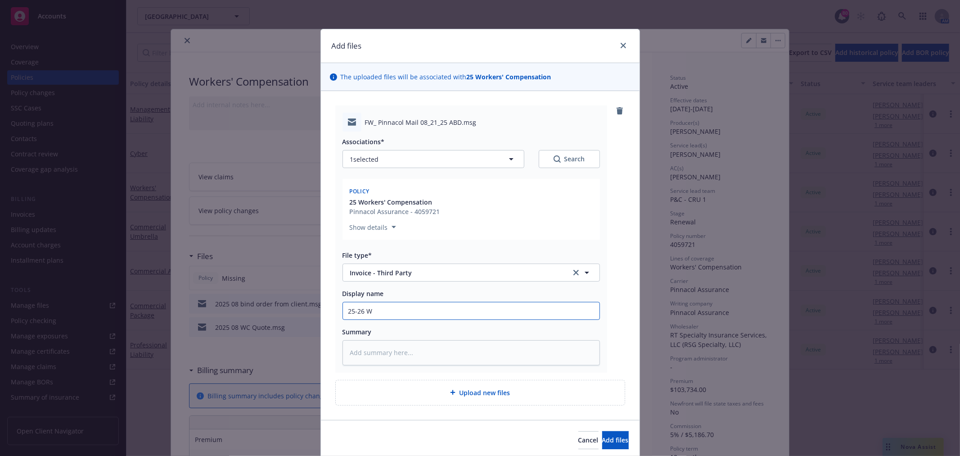
type input "25-26 WC"
type textarea "x"
type input "25-26 WC"
type textarea "x"
type input "25-26 WC -"
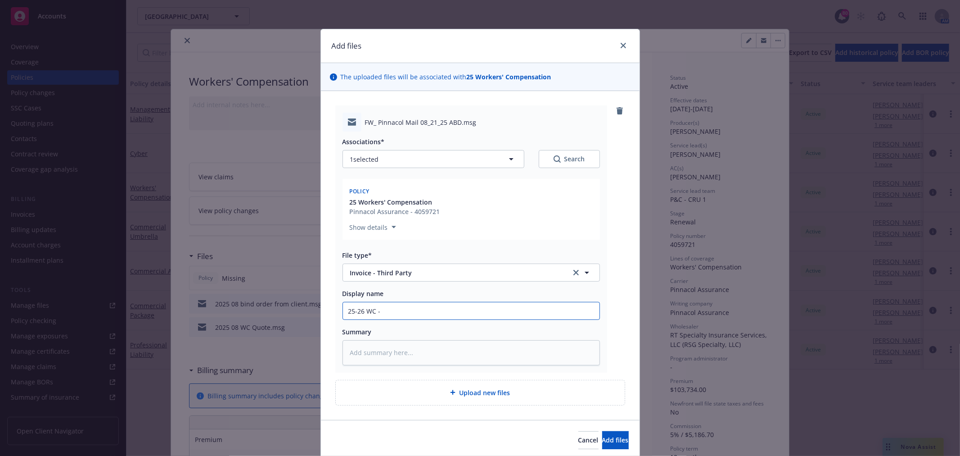
type textarea "x"
type input "25-26 WC -"
type textarea "x"
type input "25-26 WC - D"
type textarea "x"
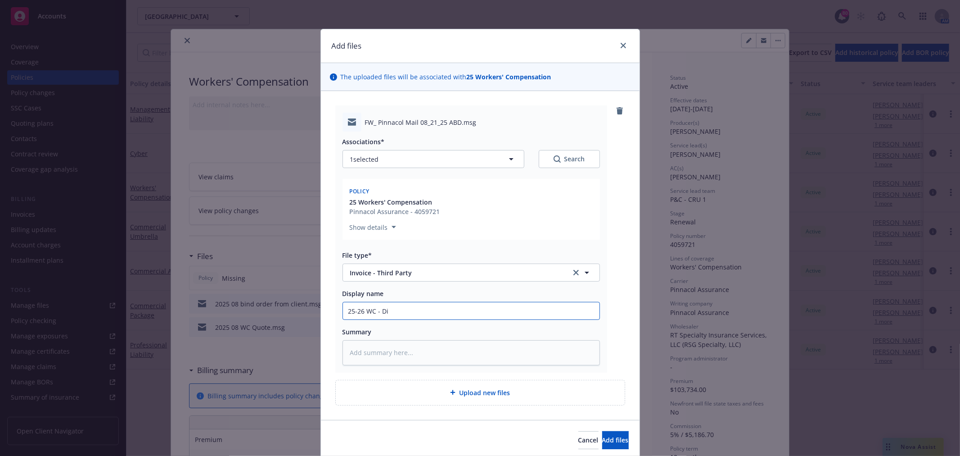
type input "25-26 WC - Dir"
type textarea "x"
type input "25-26 WC - Dire"
type textarea "x"
type input "25-26 WC - Direc"
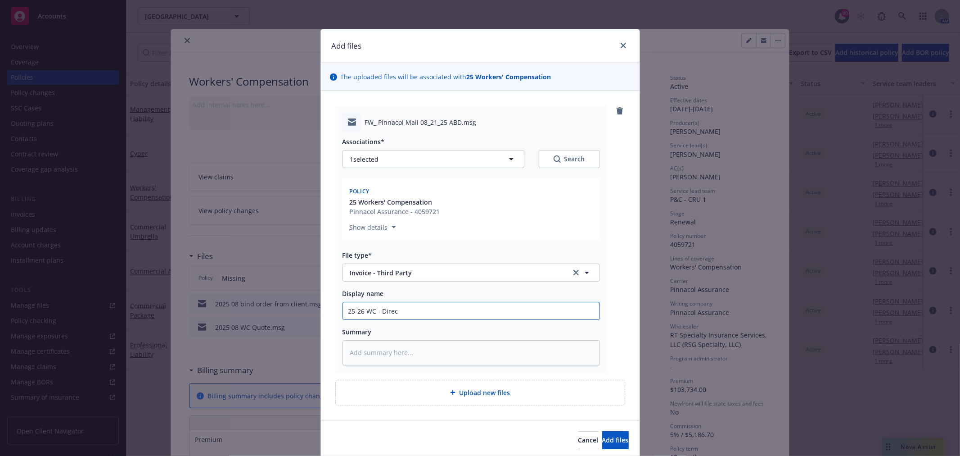
type textarea "x"
type input "25-26 WC - Direct"
type textarea "x"
type input "25-26 WC - Direct"
type textarea "x"
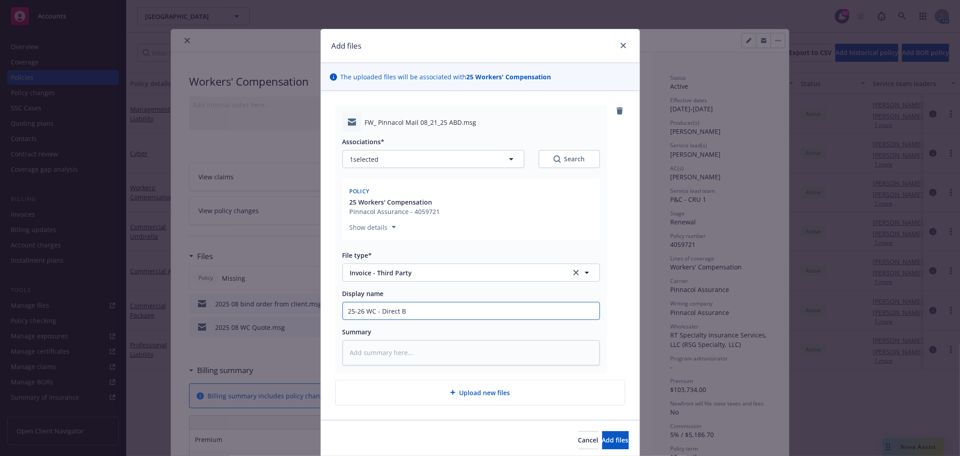
type input "25-26 WC - Direct Bi"
type textarea "x"
type input "25-26 WC - Direct Bil"
type textarea "x"
type input "25-26 WC - Direct Bill"
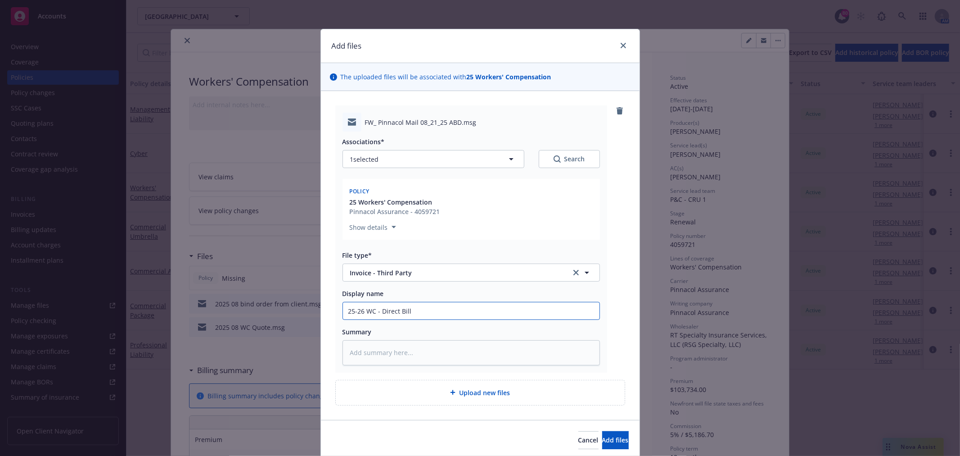
type textarea "x"
type input "25-26 WC - Direct Bill I"
type textarea "x"
type input "25-26 WC - Direct Bill In"
type textarea "x"
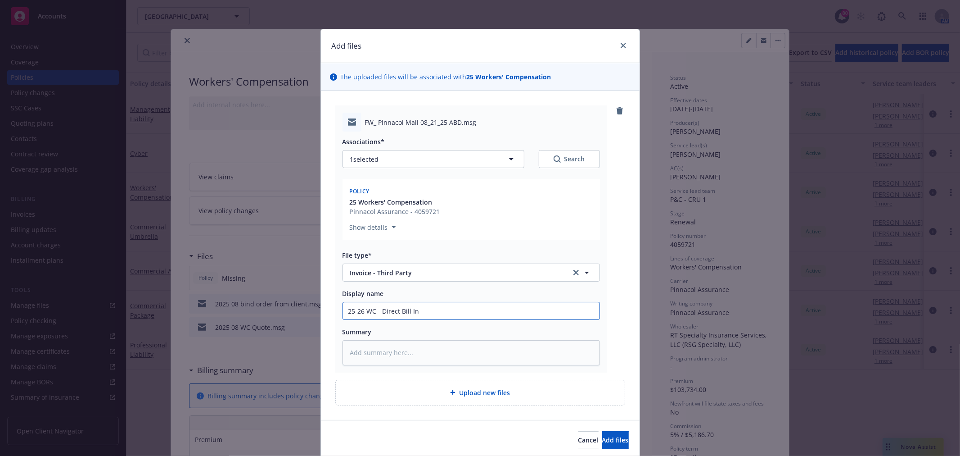
type input "25-26 WC - Direct Bill Inv"
type textarea "x"
type input "25-26 WC - Direct Bill Invo"
type textarea "x"
type input "25-26 WC - Direct Bill Invoic"
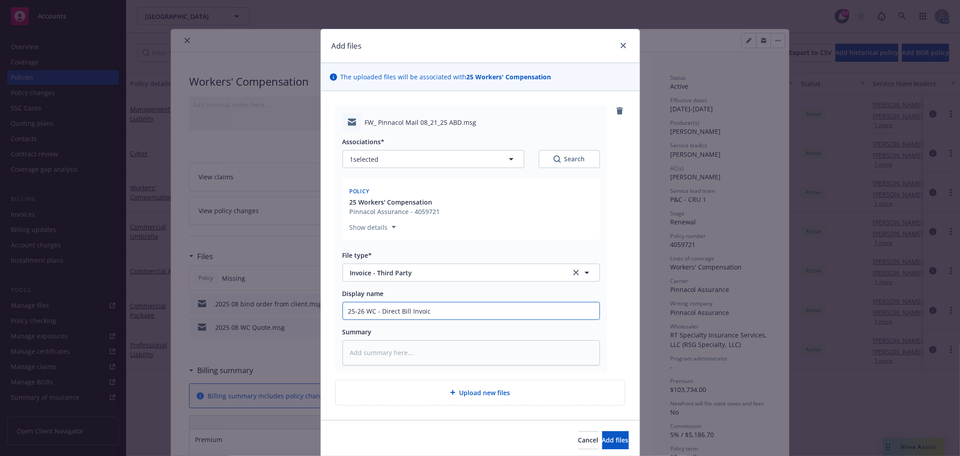
type textarea "x"
type input "25-26 WC - Direct Bill Invoice"
type textarea "x"
type input "25-26 WC - Direct Bill Invoice"
type textarea "x"
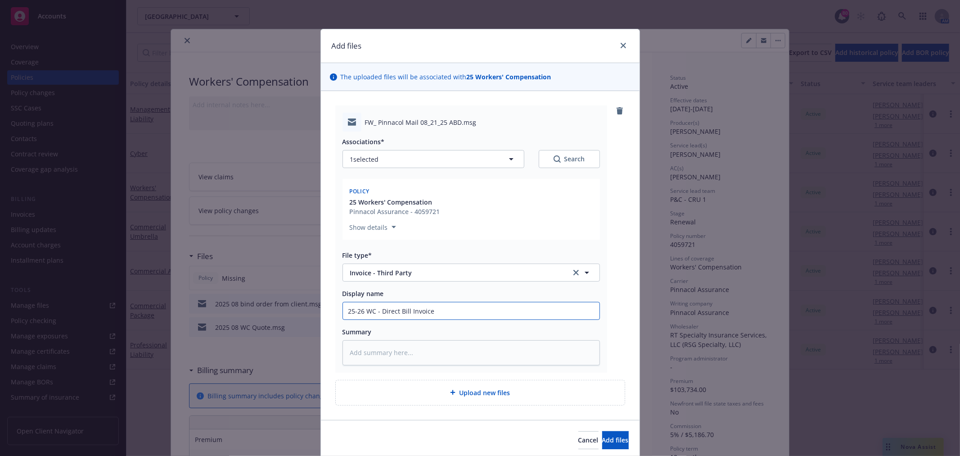
type input "25-26 WC - Direct Bill Invoice f"
type textarea "x"
type input "25-26 WC - Direct Bill Invoice fo"
type textarea "x"
type input "25-26 WC - Direct Bill Invoice for"
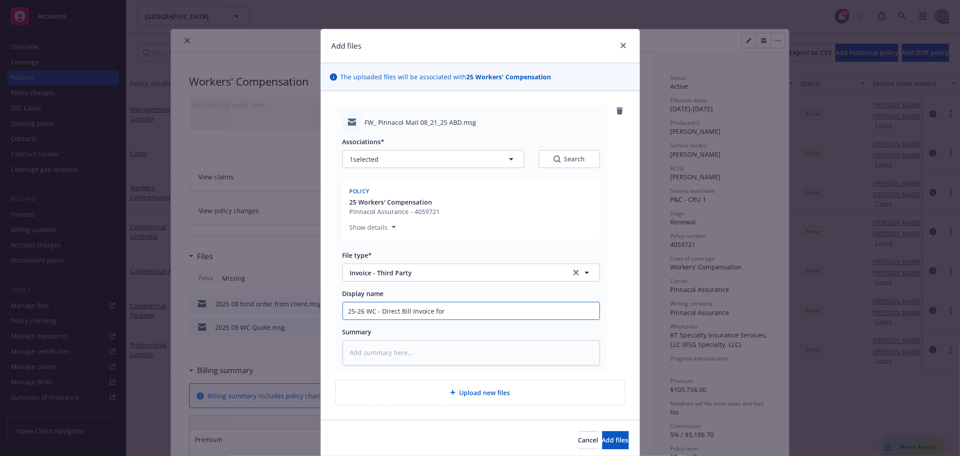
type textarea "x"
type input "25-26 WC - Direct Bill Invoice for"
type textarea "x"
type input "25-26 WC - Direct Bill Invoice for S"
type textarea "x"
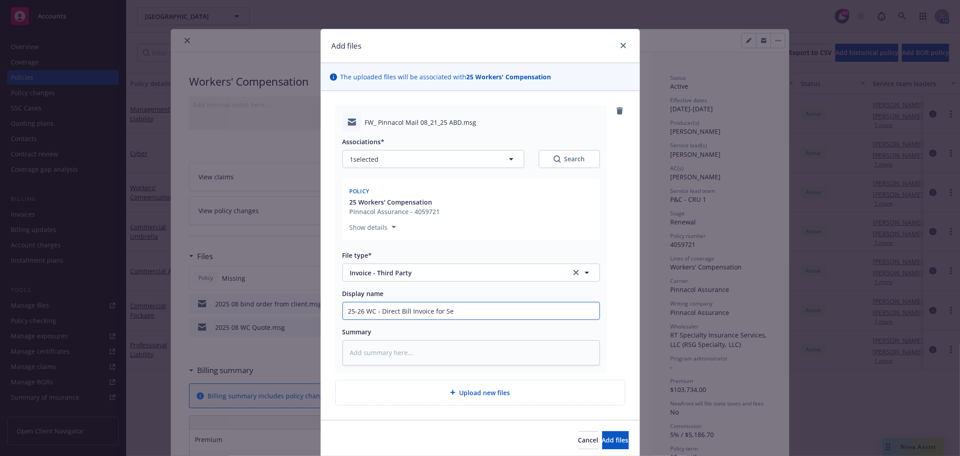
type input "25-26 WC - Direct Bill Invoice for Sep"
type textarea "x"
type input "25-26 WC - Direct Bill Invoice for Sept"
type textarea "x"
type input "25-26 WC - Direct Bill Invoice for Sep"
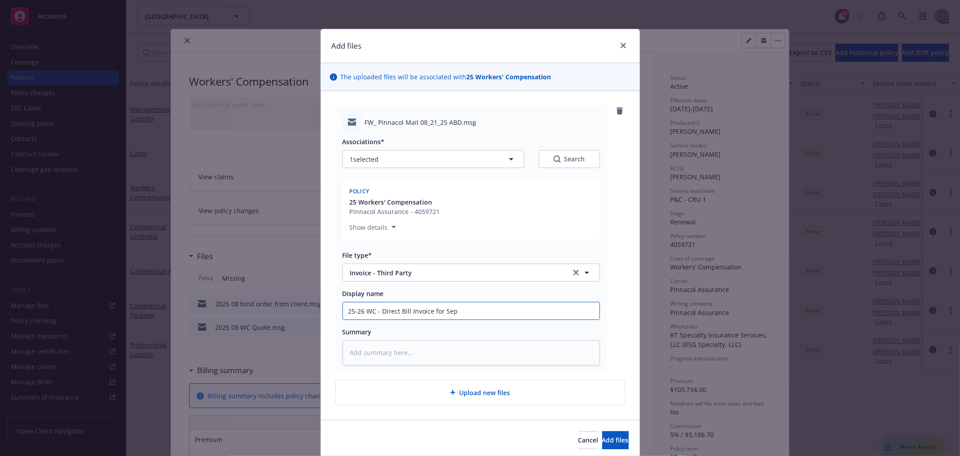
type textarea "x"
type input "25-26 WC - Direct Bill Invoice for Se"
type textarea "x"
type input "25-26 WC - Direct Bill Invoice for S"
type textarea "x"
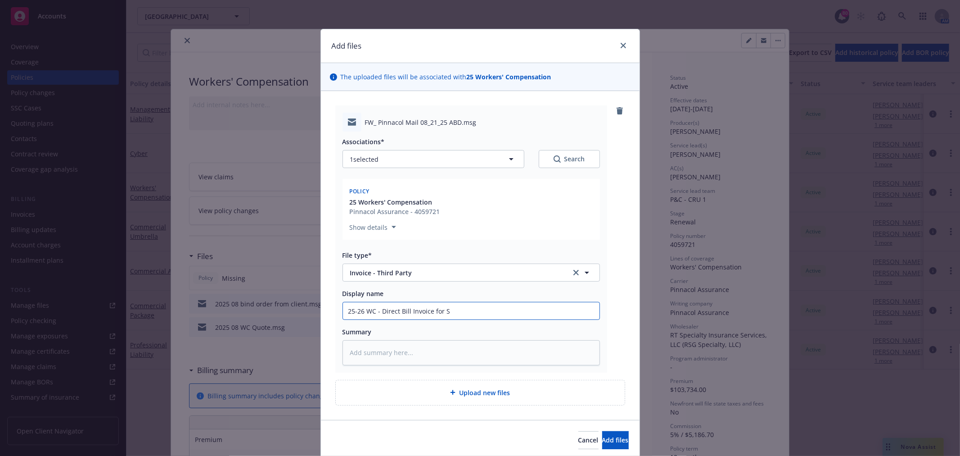
type input "25-26 WC - Direct Bill Invoice for"
type textarea "x"
type input "25-26 WC - Direct Bill Invoice for"
type textarea "x"
type input "25-26 WC - Direct Bill Invoice fo"
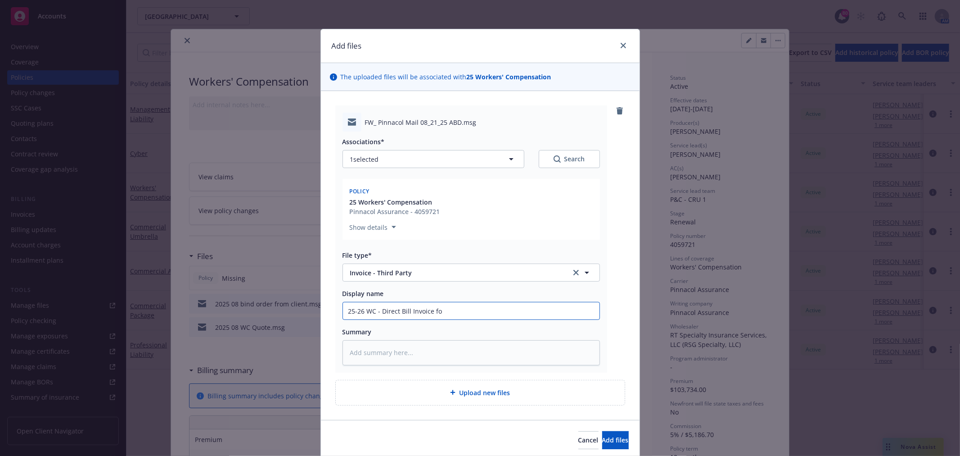
type textarea "x"
type input "25-26 WC - Direct Bill Invoice f"
type textarea "x"
type input "25-26 WC - Direct Bill Invoice"
type textarea "x"
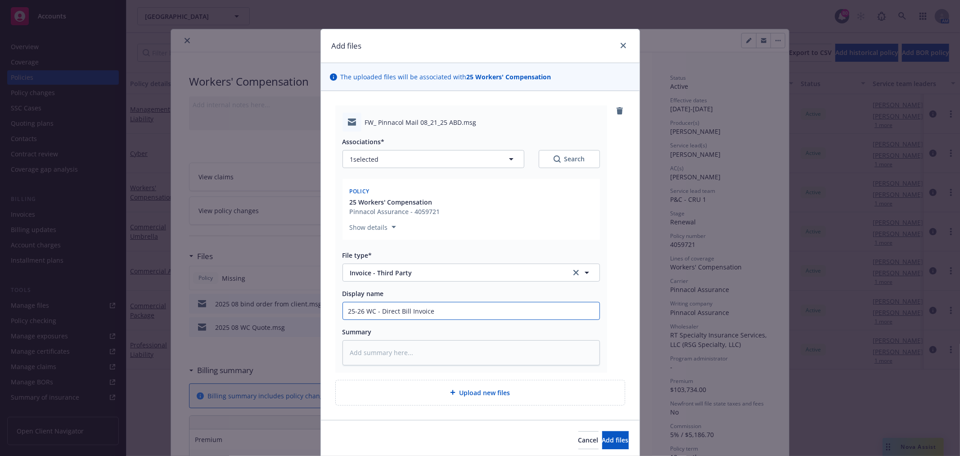
type input "25-26 WC - Direct Bill Invoice d"
type textarea "x"
type input "25-26 WC - Direct Bill Invoice du"
type textarea "x"
type input "25-26 WC - Direct Bill Invoice due"
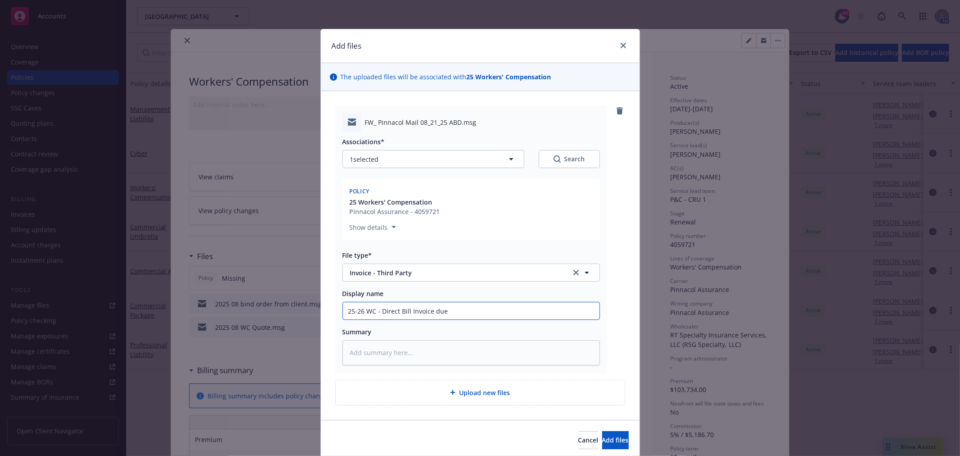
click at [465, 308] on input "25-26 WC - Direct Bill Invoice due" at bounding box center [471, 310] width 257 height 17
type textarea "x"
type input "25-26 WC - Direct Bill Invoice due"
type textarea "x"
type input "25-26 WC - Direct Bill Invoice due 9"
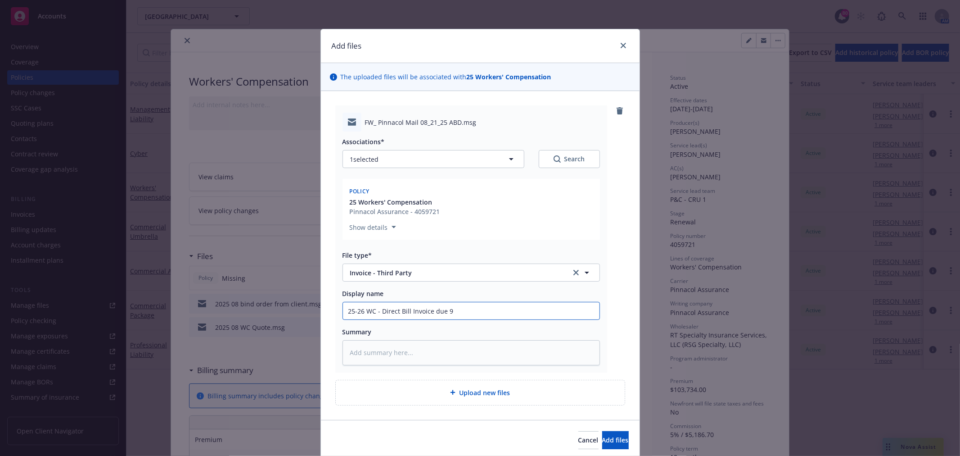
type textarea "x"
type input "25-26 WC - Direct Bill Invoice due 9/"
type textarea "x"
type input "25-26 WC - Direct Bill Invoice due 9/1"
type textarea "x"
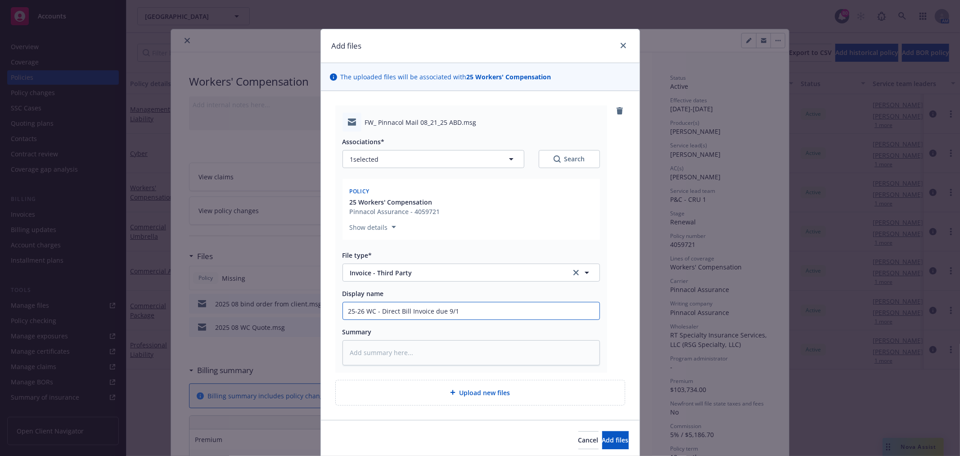
type input "25-26 WC - Direct Bill Invoice due 9/10"
type textarea "x"
type input "25-26 WC - Direct Bill Invoice due 9/10/"
type textarea "x"
type input "25-26 WC - Direct Bill Invoice due 9/10/2"
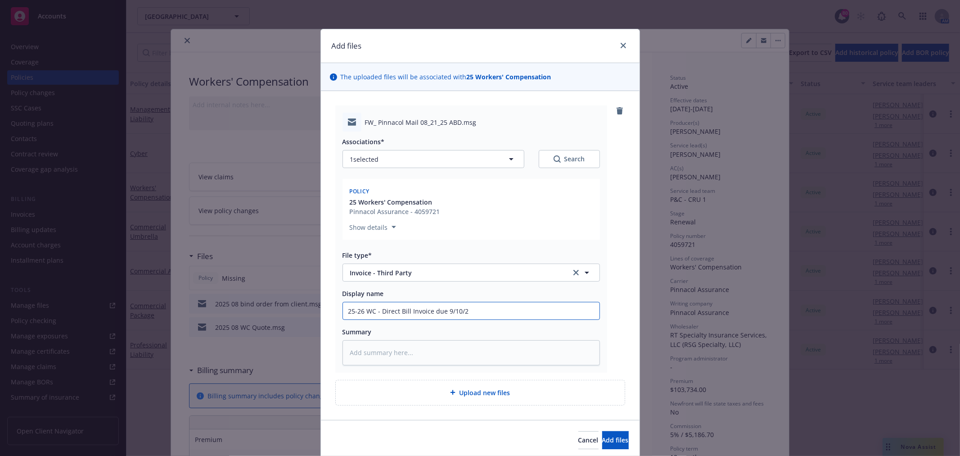
type textarea "x"
type input "25-26 WC - Direct Bill Invoice due 9/10/25"
click at [602, 438] on span "Add files" at bounding box center [615, 439] width 27 height 9
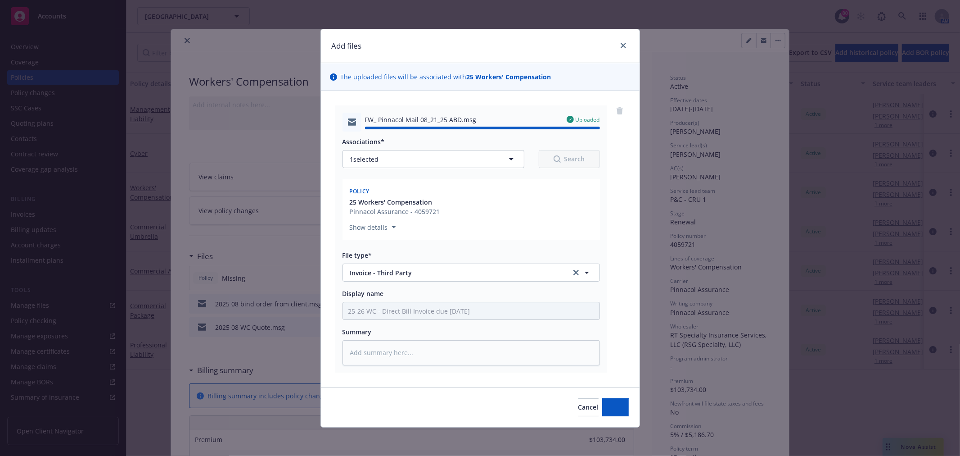
type textarea "x"
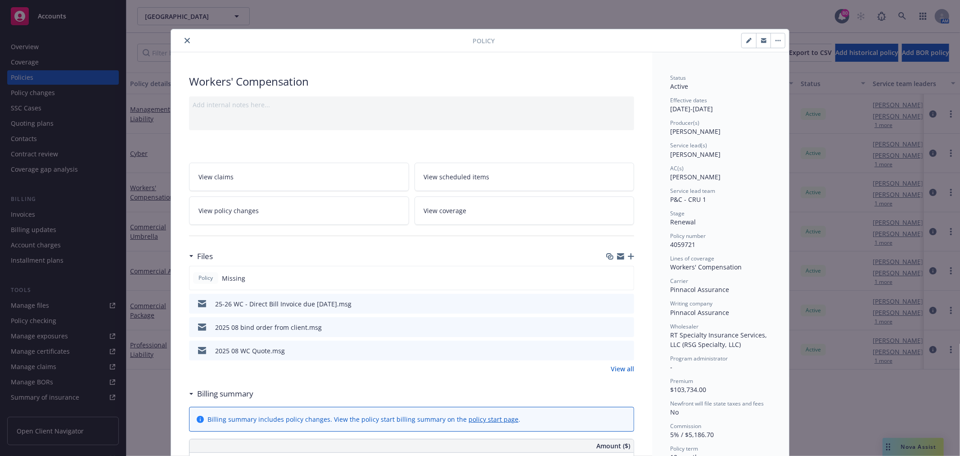
click at [617, 256] on icon "button" at bounding box center [620, 256] width 7 height 7
click at [185, 38] on icon "close" at bounding box center [187, 40] width 5 height 5
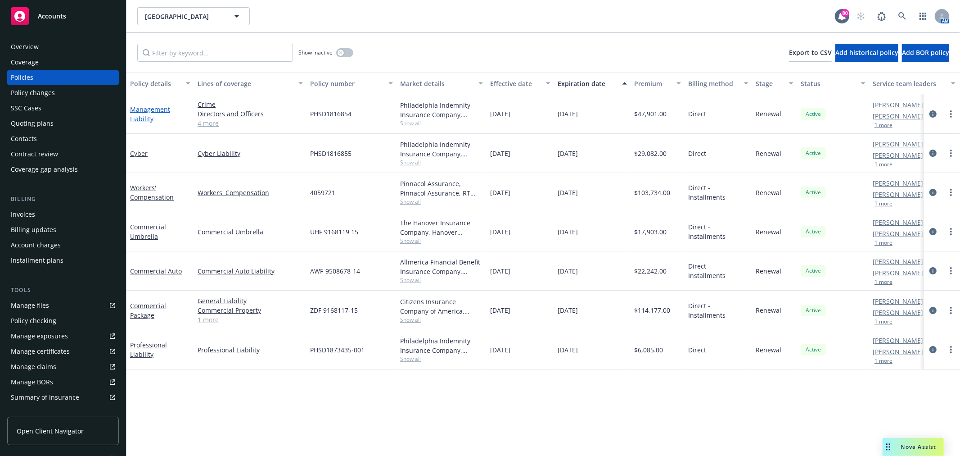
click at [140, 110] on link "Management Liability" at bounding box center [150, 114] width 40 height 18
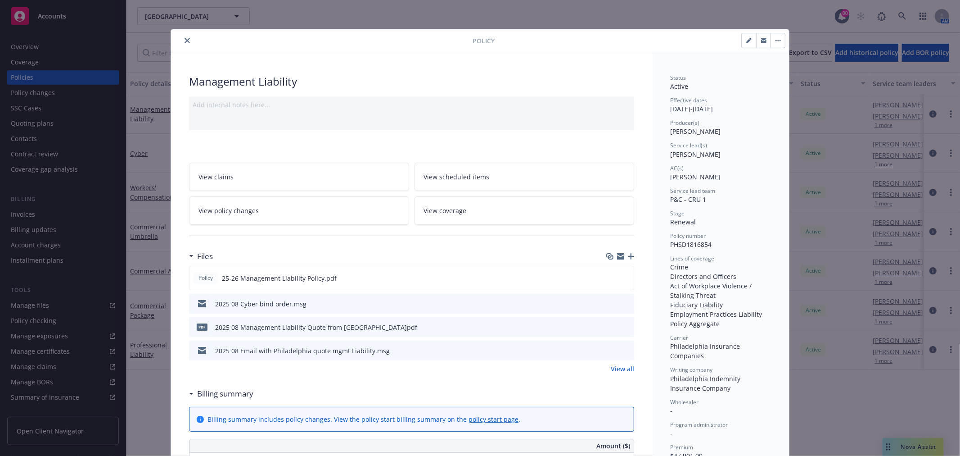
click at [619, 366] on link "View all" at bounding box center [622, 368] width 23 height 9
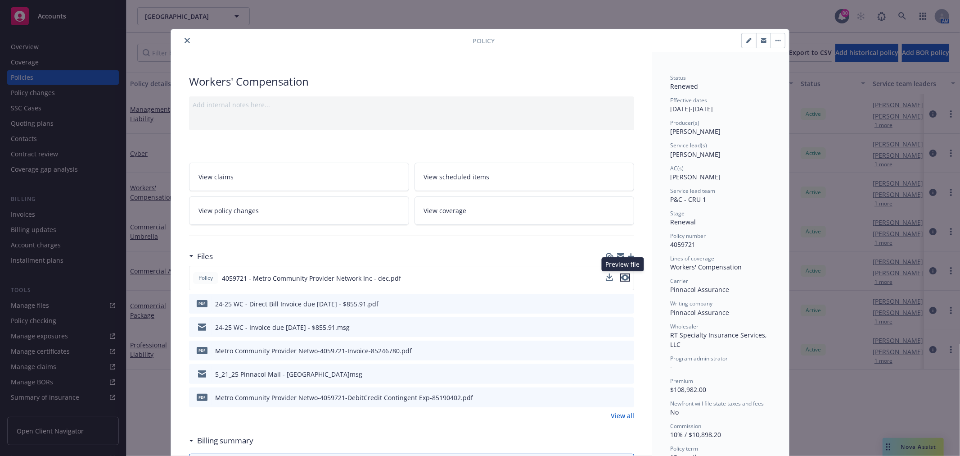
click at [624, 278] on icon "preview file" at bounding box center [625, 277] width 8 height 6
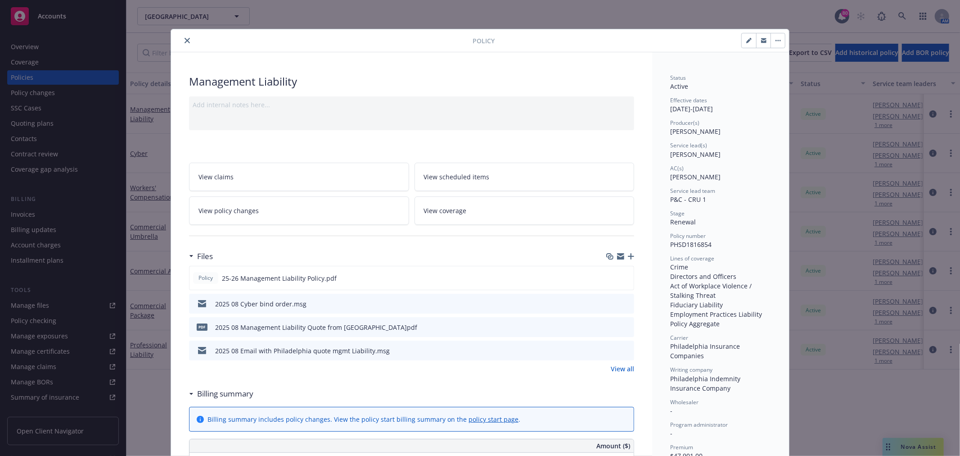
click at [185, 38] on icon "close" at bounding box center [187, 40] width 5 height 5
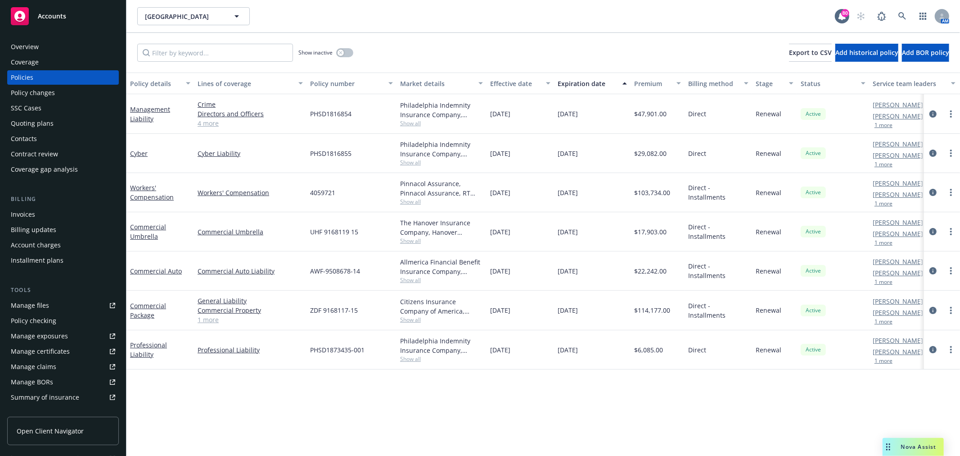
click at [82, 104] on div "SSC Cases" at bounding box center [63, 108] width 104 height 14
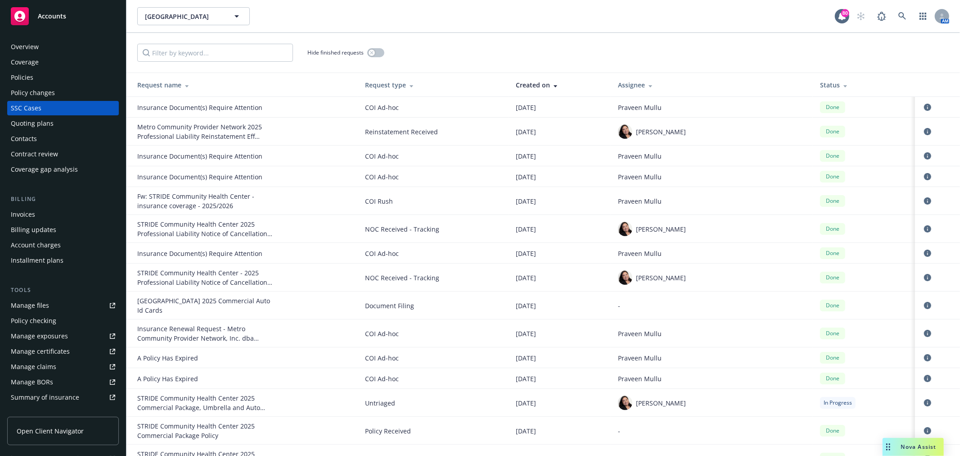
click at [44, 35] on div "Overview Coverage Policies Policy changes SSC Cases Quoting plans Contacts Cont…" at bounding box center [63, 242] width 126 height 427
click at [40, 44] on div "Overview" at bounding box center [63, 47] width 104 height 14
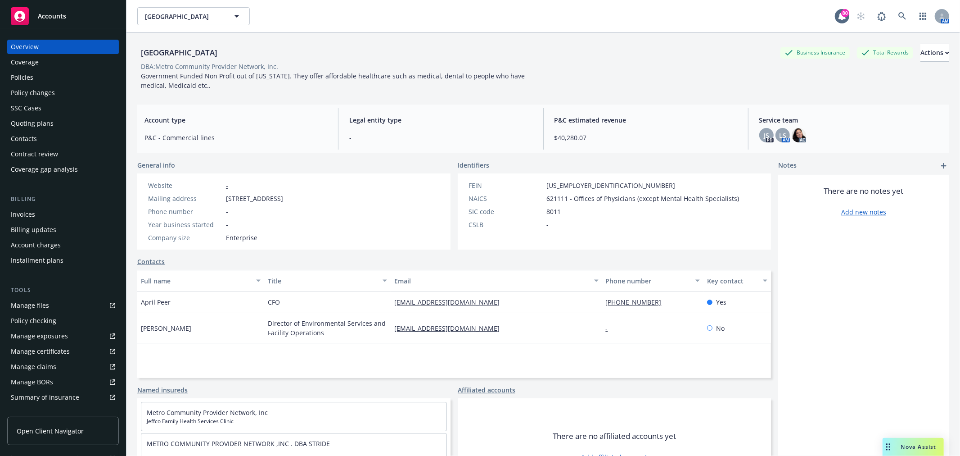
click at [60, 76] on div "Policies" at bounding box center [63, 77] width 104 height 14
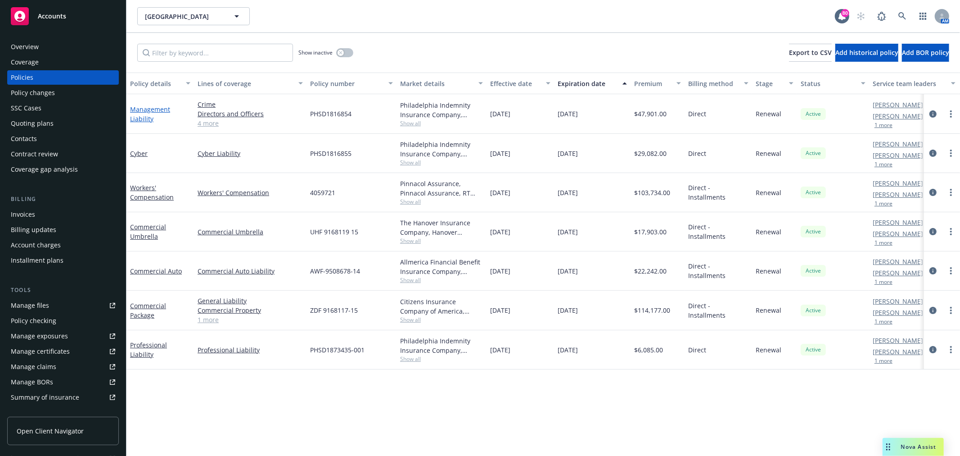
click at [142, 117] on link "Management Liability" at bounding box center [150, 114] width 40 height 18
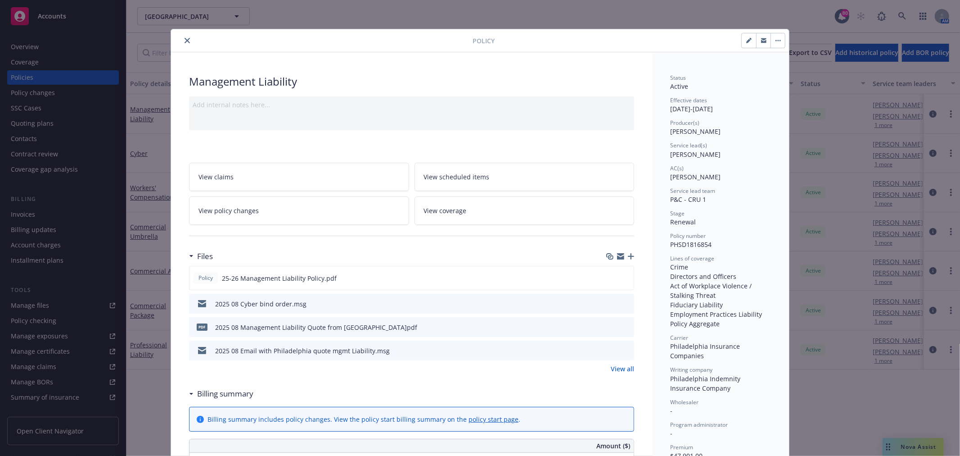
scroll to position [27, 0]
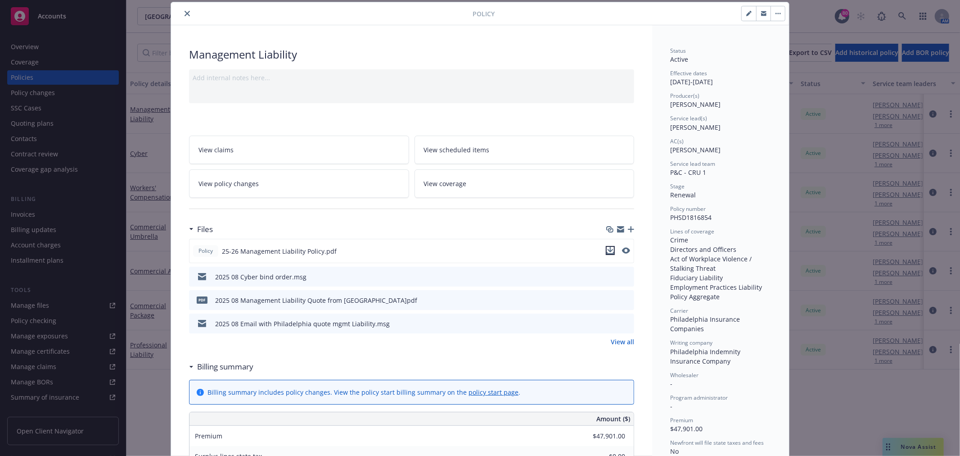
click at [608, 250] on icon "download file" at bounding box center [611, 249] width 6 height 5
drag, startPoint x: 706, startPoint y: 218, endPoint x: 661, endPoint y: 220, distance: 45.1
copy span "PHSD1816854"
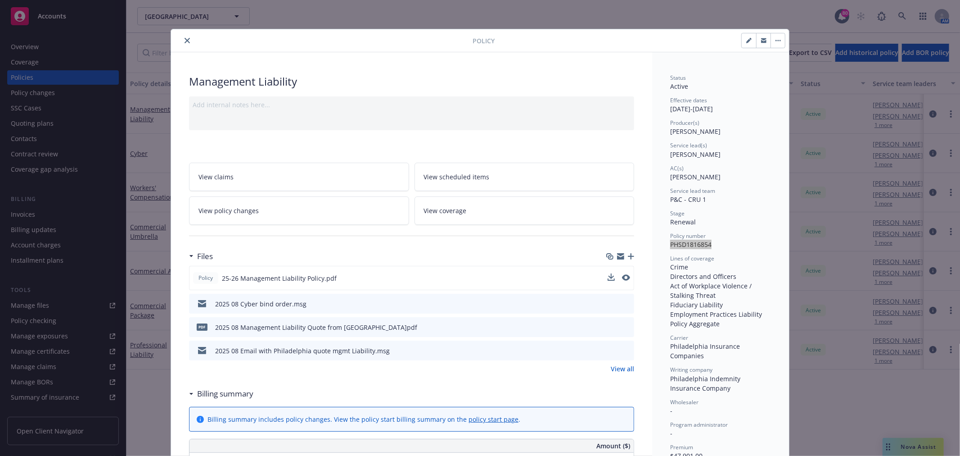
click at [185, 38] on icon "close" at bounding box center [187, 40] width 5 height 5
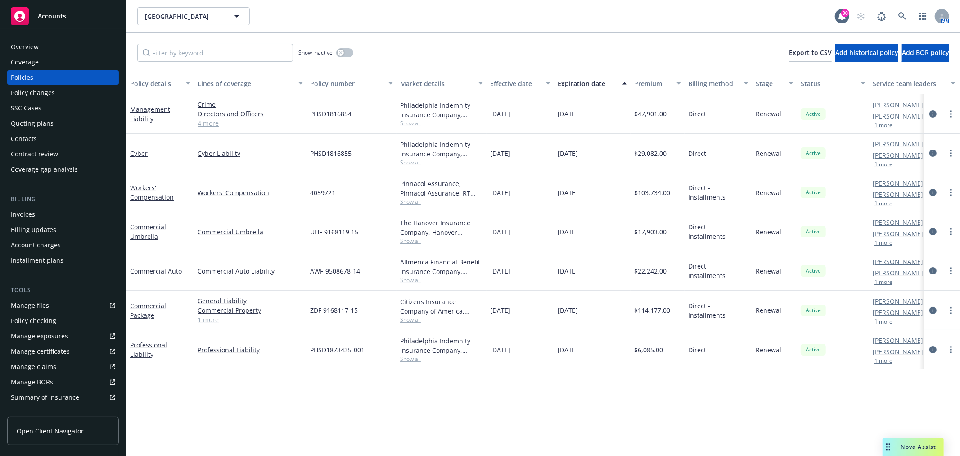
click at [53, 49] on div "Overview" at bounding box center [63, 47] width 104 height 14
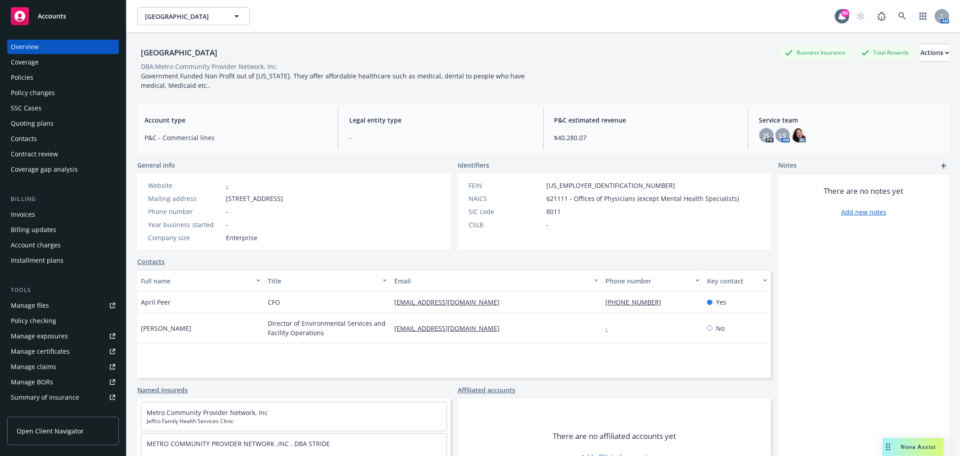
drag, startPoint x: 267, startPoint y: 53, endPoint x: 136, endPoint y: 54, distance: 131.5
click at [136, 54] on div "STRIDE Community Health Center Business Insurance Total Rewards Actions DBA: Me…" at bounding box center [544, 261] width 834 height 456
copy div "[GEOGRAPHIC_DATA]"
click at [26, 81] on div "Policies" at bounding box center [22, 77] width 23 height 14
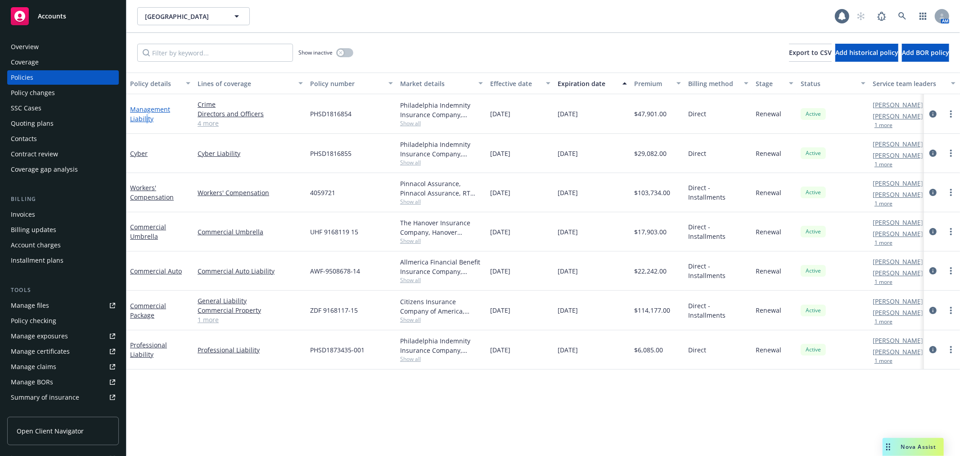
click at [145, 115] on link "Management Liability" at bounding box center [150, 114] width 40 height 18
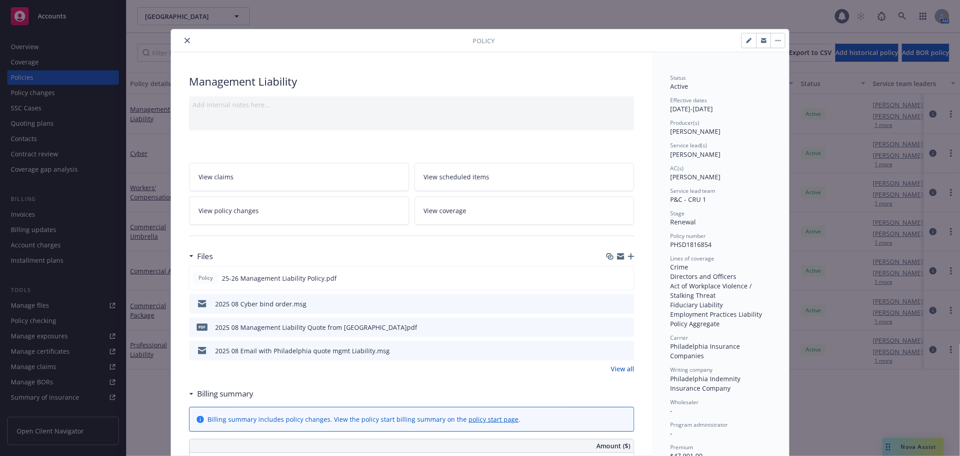
scroll to position [27, 0]
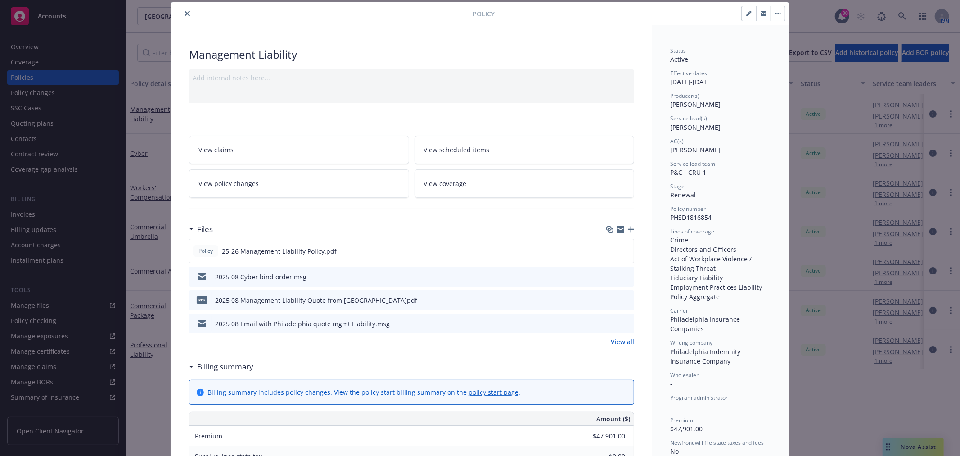
click at [617, 227] on icon "button" at bounding box center [620, 227] width 7 height 3
drag, startPoint x: 182, startPoint y: 15, endPoint x: 176, endPoint y: 42, distance: 27.6
click at [185, 15] on icon "close" at bounding box center [187, 13] width 5 height 5
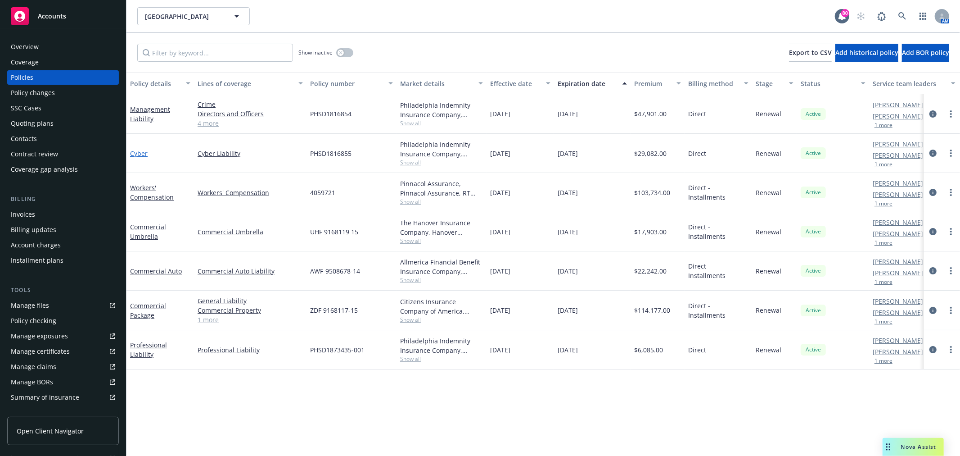
click at [144, 154] on link "Cyber" at bounding box center [139, 153] width 18 height 9
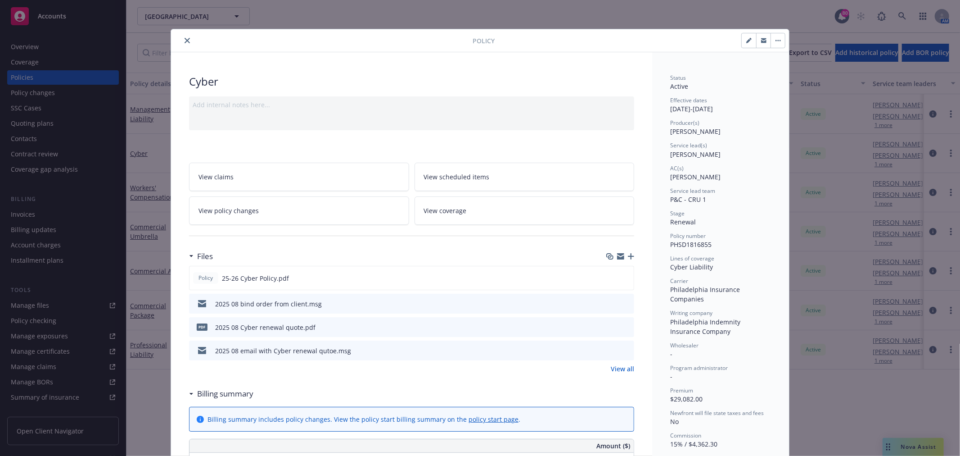
click at [185, 37] on button "close" at bounding box center [187, 40] width 11 height 11
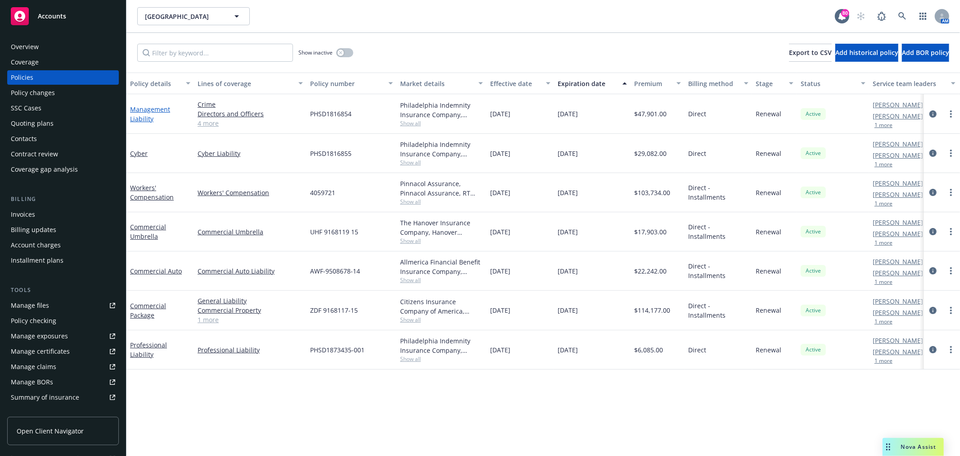
click at [147, 116] on link "Management Liability" at bounding box center [150, 114] width 40 height 18
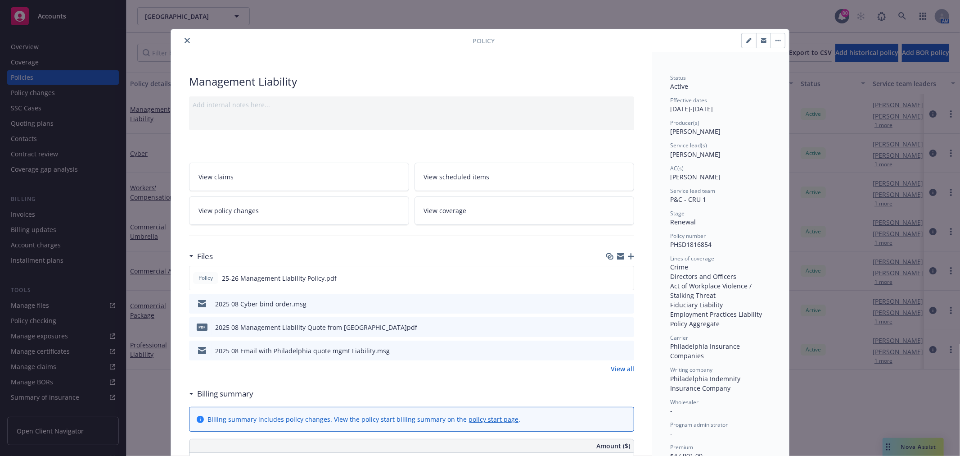
scroll to position [27, 0]
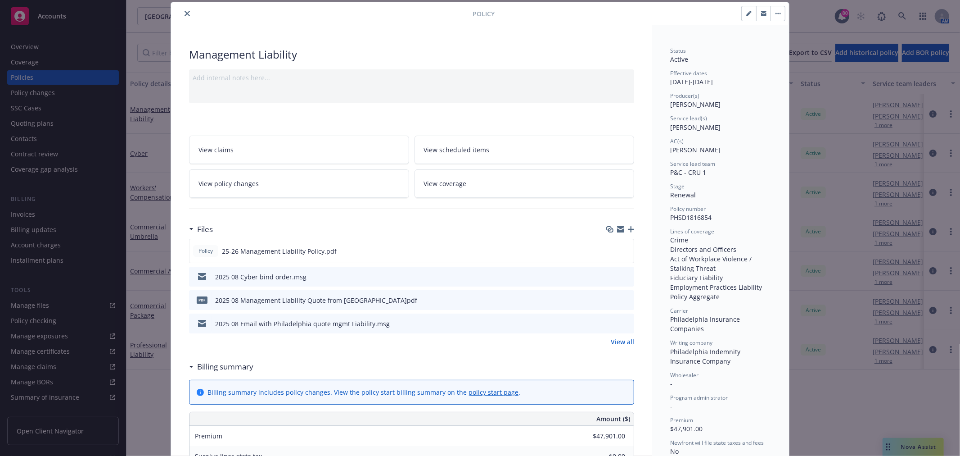
click at [309, 89] on div "Add internal notes here..." at bounding box center [411, 86] width 445 height 34
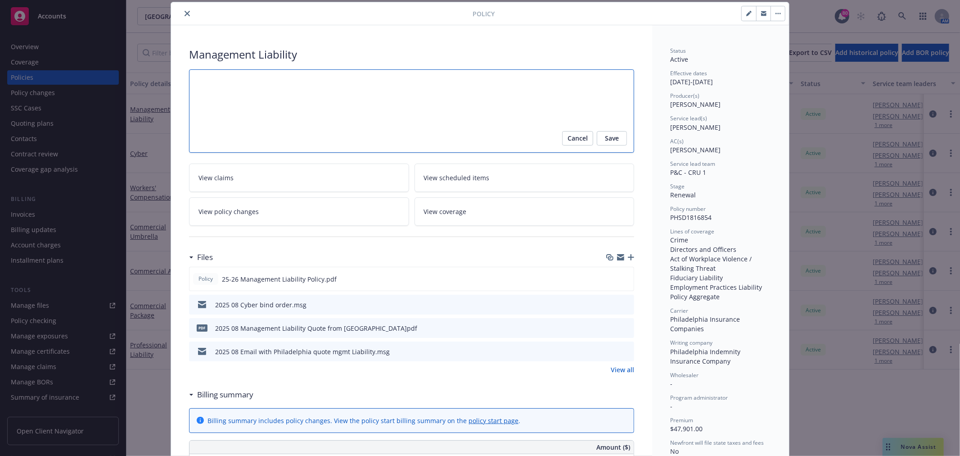
click at [299, 84] on textarea at bounding box center [411, 110] width 445 height 83
type textarea "x"
type textarea "R"
type textarea "x"
type textarea "RE"
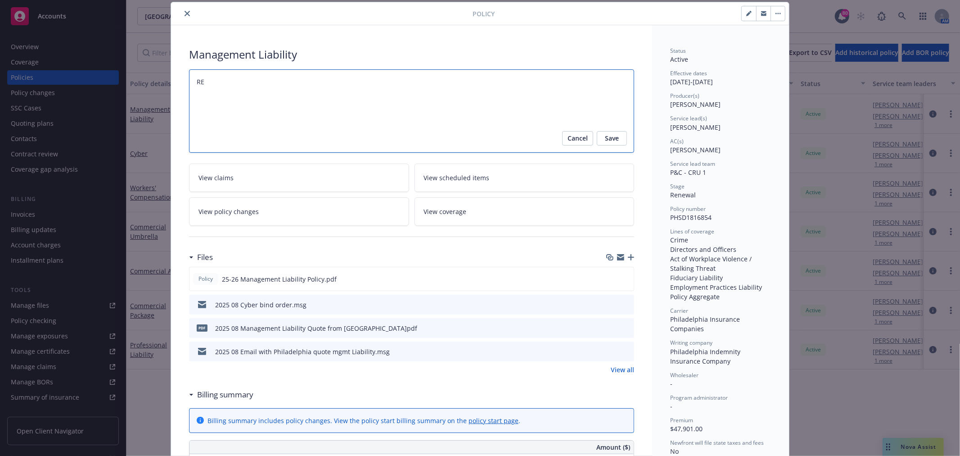
type textarea "x"
type textarea "REq"
type textarea "x"
type textarea "REqu"
type textarea "x"
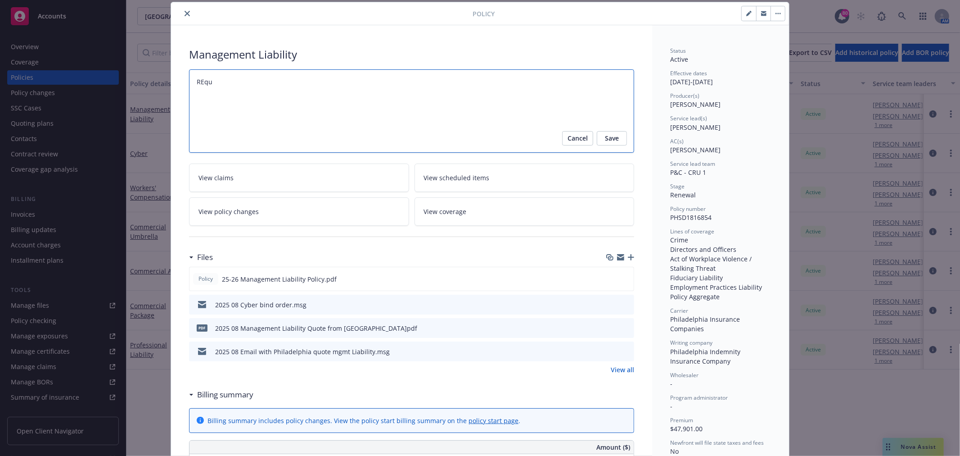
type textarea "REque"
type textarea "x"
type textarea "REques"
type textarea "x"
type textarea "REquest"
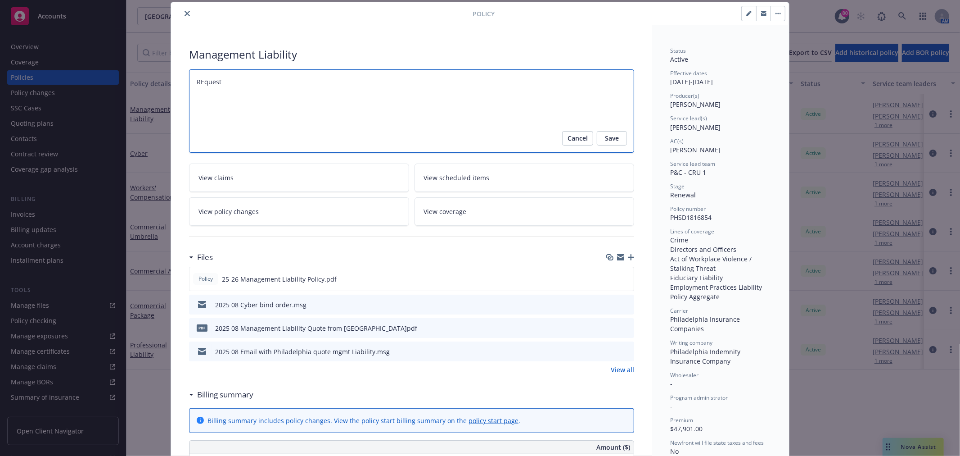
type textarea "x"
type textarea "REques"
type textarea "x"
type textarea "REque"
type textarea "x"
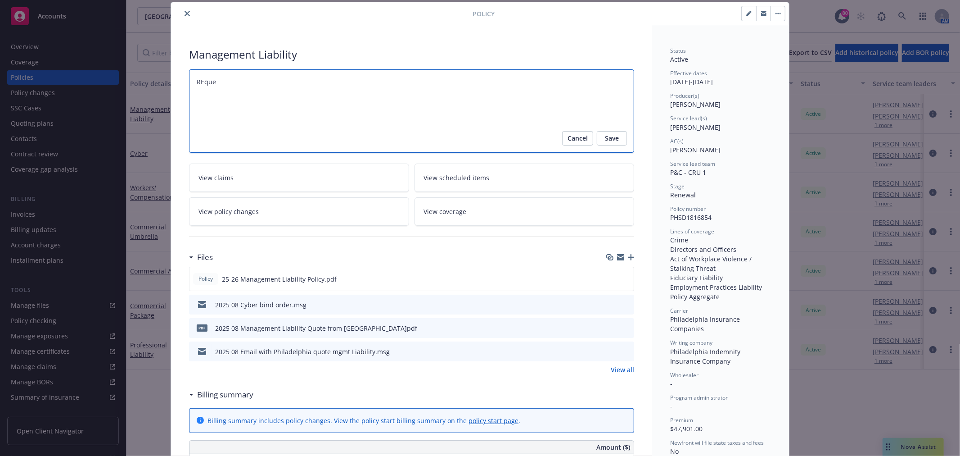
type textarea "REqu"
type textarea "x"
type textarea "REq"
type textarea "x"
type textarea "RE"
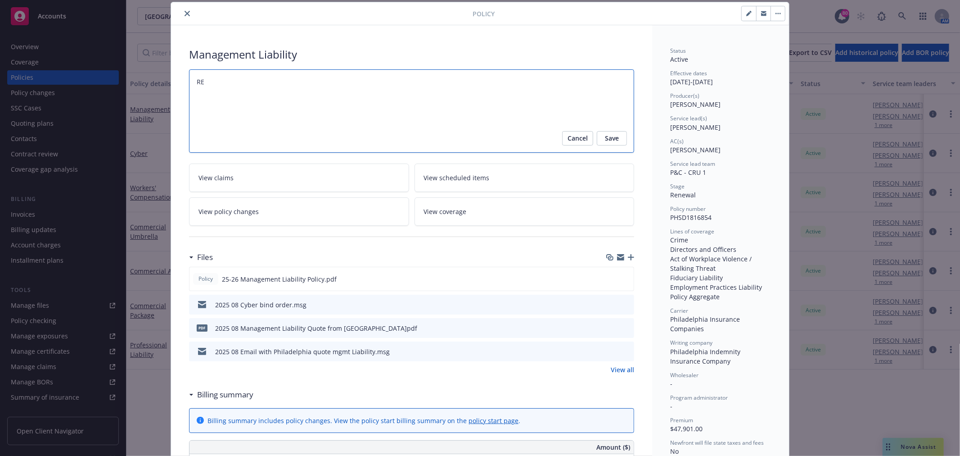
type textarea "x"
type textarea "R"
click at [182, 15] on button "close" at bounding box center [187, 13] width 11 height 11
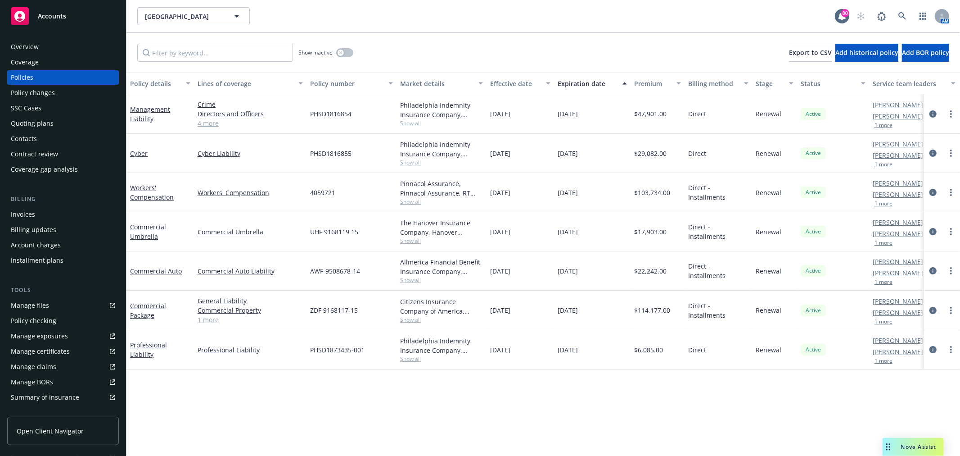
click at [126, 154] on div "Accounts Overview Coverage Policies Policy changes SSC Cases Quoting plans Cont…" at bounding box center [63, 228] width 127 height 456
click at [137, 154] on link "Cyber" at bounding box center [139, 153] width 18 height 9
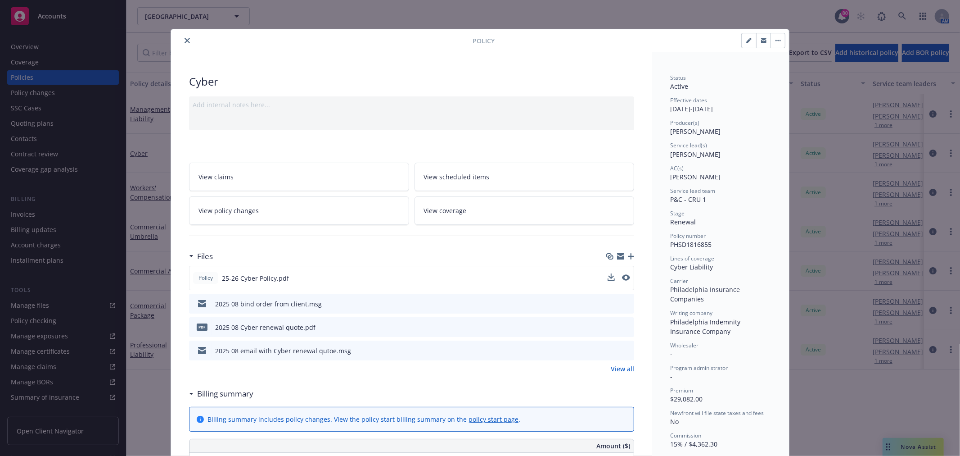
scroll to position [27, 0]
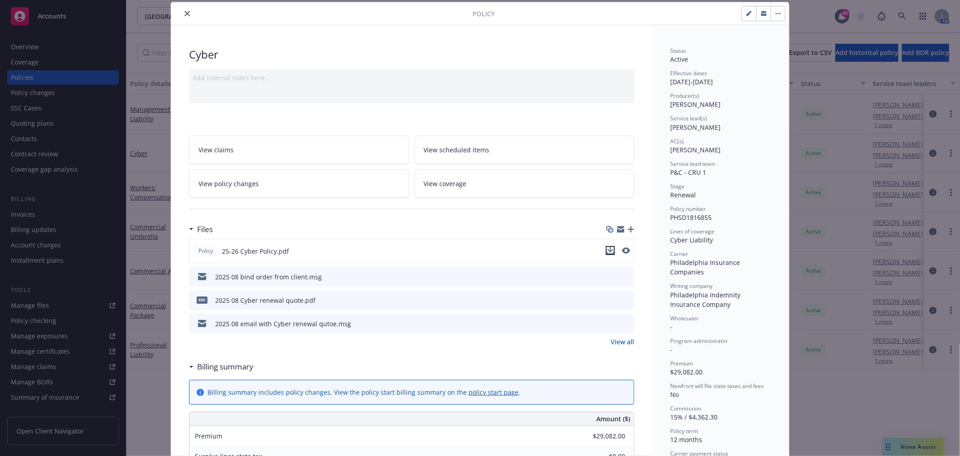
click at [608, 250] on icon "download file" at bounding box center [611, 249] width 6 height 5
drag, startPoint x: 706, startPoint y: 217, endPoint x: 666, endPoint y: 218, distance: 39.6
click at [670, 218] on div "Policy number PHSD1816855" at bounding box center [720, 213] width 101 height 17
click at [617, 229] on icon "button" at bounding box center [620, 230] width 7 height 4
click at [187, 14] on button "close" at bounding box center [187, 13] width 11 height 11
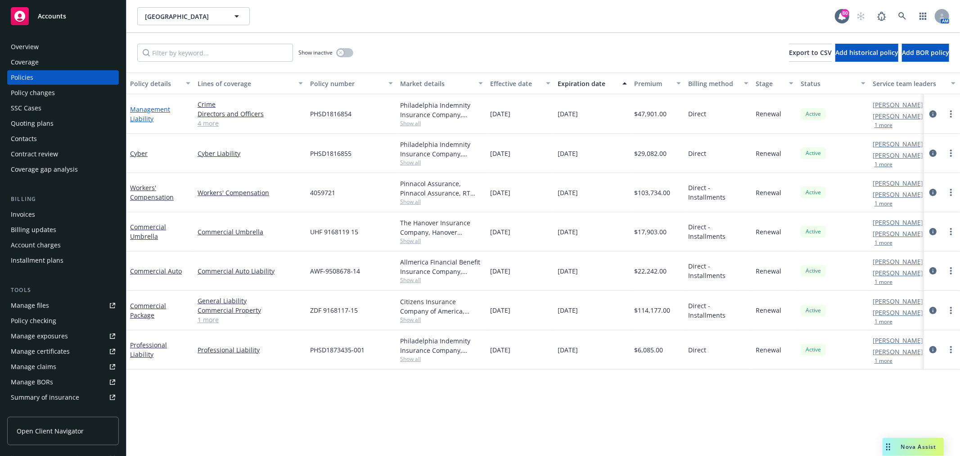
click at [146, 112] on link "Management Liability" at bounding box center [150, 114] width 40 height 18
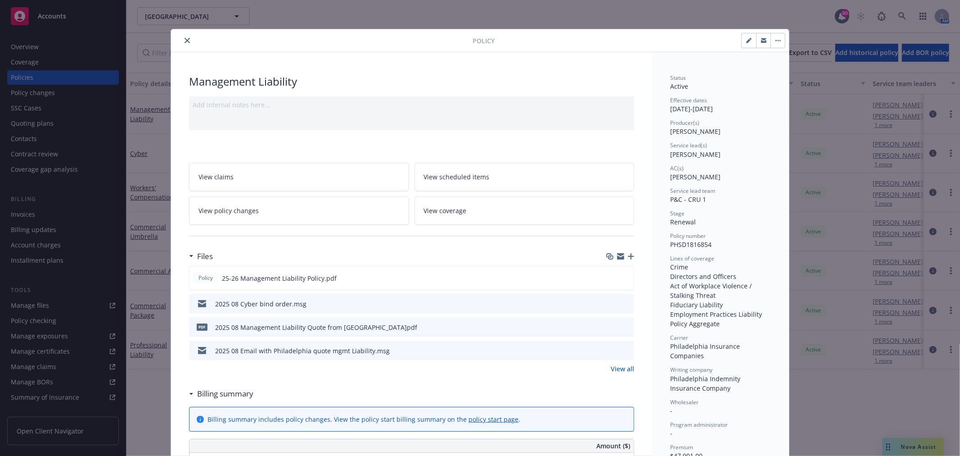
scroll to position [27, 0]
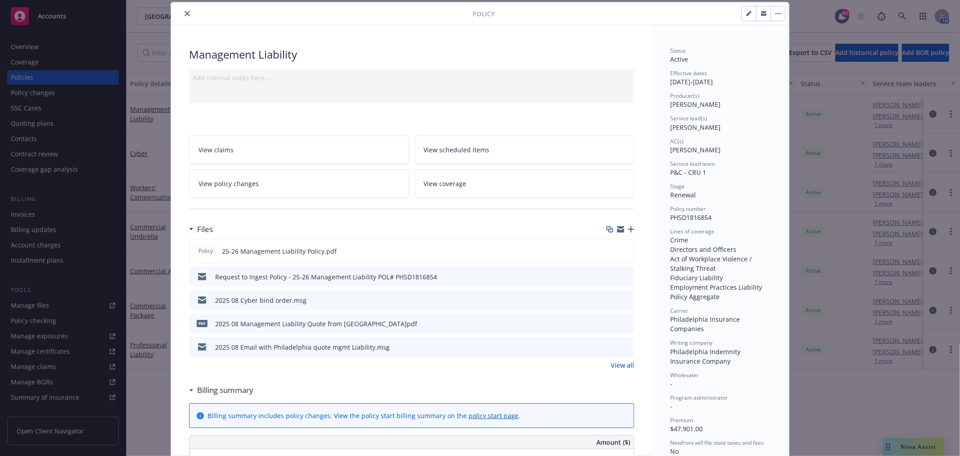
click at [186, 17] on button "close" at bounding box center [187, 13] width 11 height 11
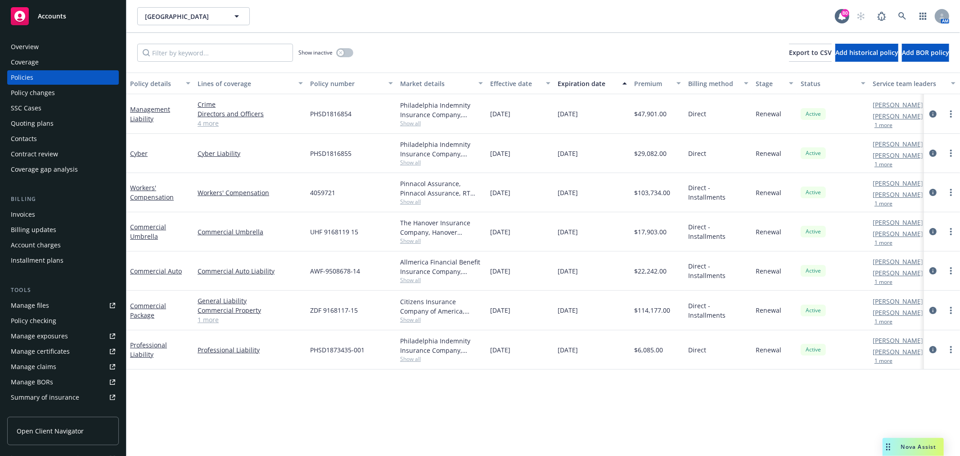
click at [50, 111] on div "SSC Cases" at bounding box center [63, 108] width 104 height 14
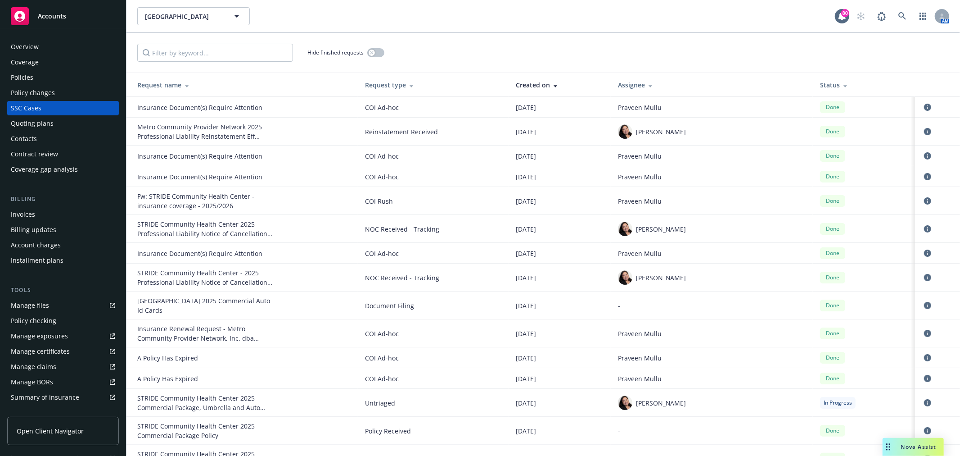
click at [67, 43] on div "Overview" at bounding box center [63, 47] width 104 height 14
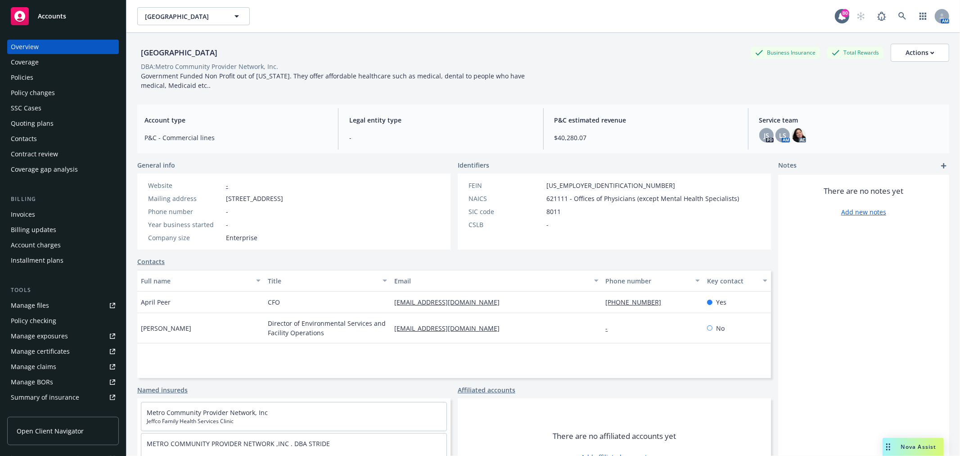
click at [29, 77] on div "Policies" at bounding box center [22, 77] width 23 height 14
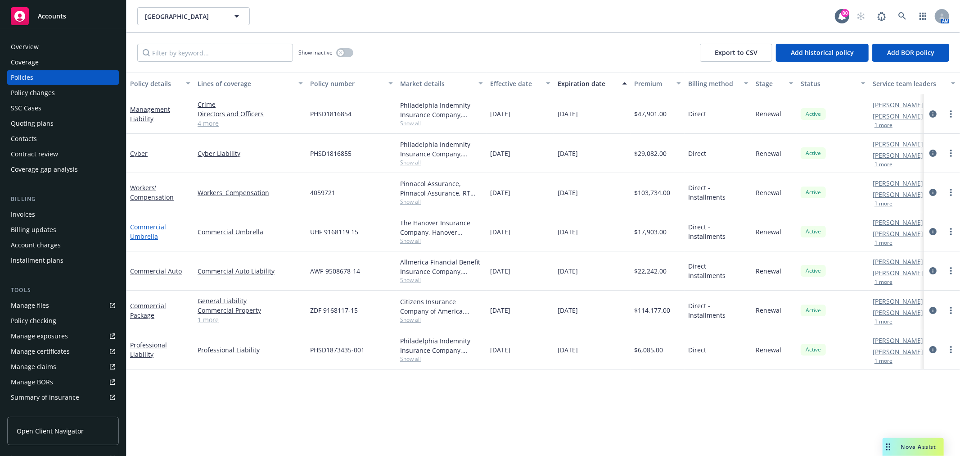
click at [145, 232] on link "Commercial Umbrella" at bounding box center [148, 231] width 36 height 18
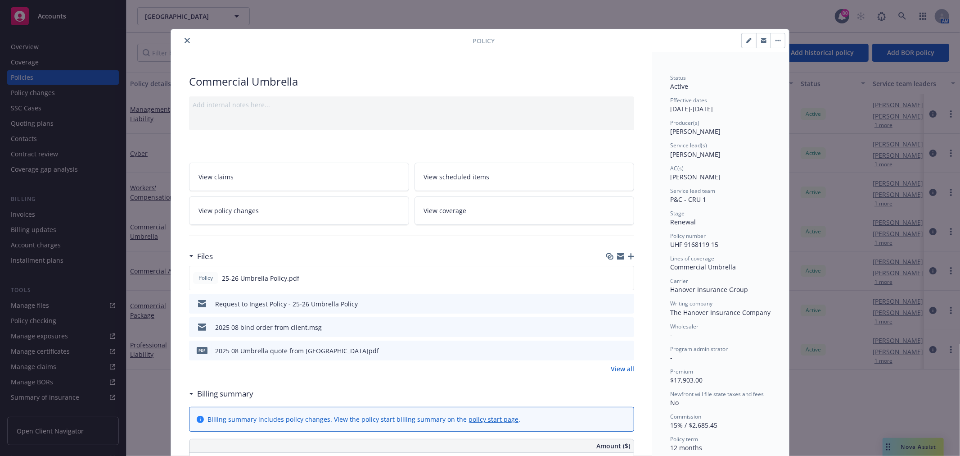
click at [185, 42] on icon "close" at bounding box center [187, 40] width 5 height 5
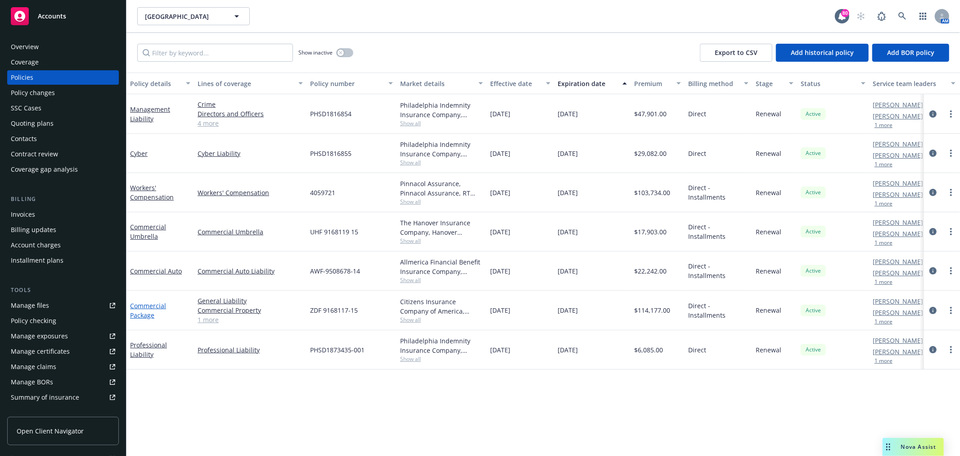
click at [146, 316] on link "Commercial Package" at bounding box center [148, 310] width 36 height 18
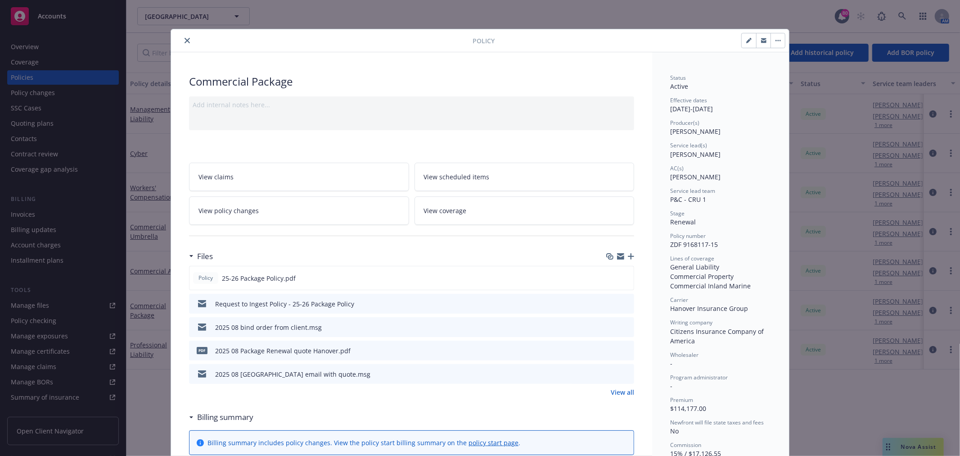
click at [185, 40] on icon "close" at bounding box center [187, 40] width 5 height 5
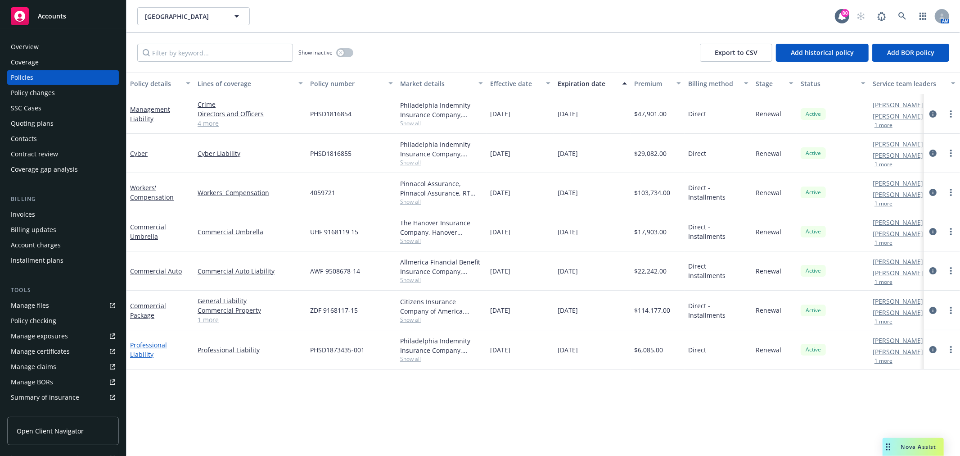
click at [167, 352] on link "Professional Liability" at bounding box center [148, 349] width 37 height 18
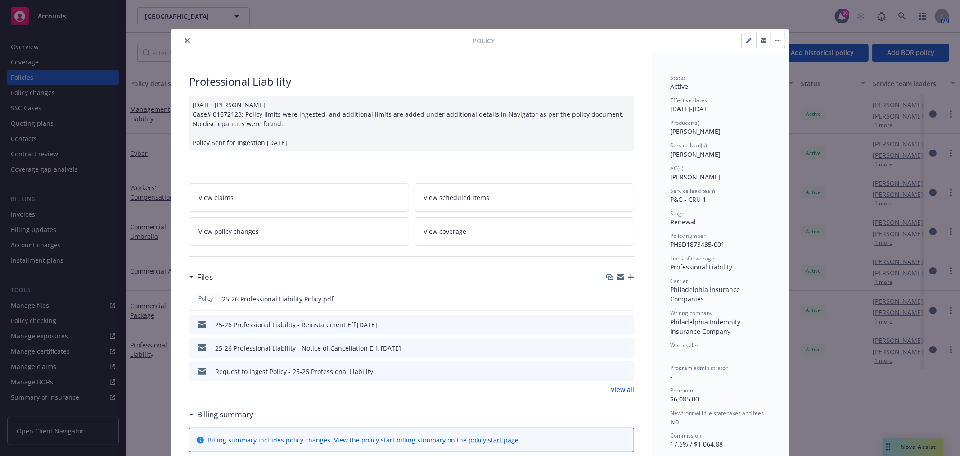
click at [185, 38] on icon "close" at bounding box center [187, 40] width 5 height 5
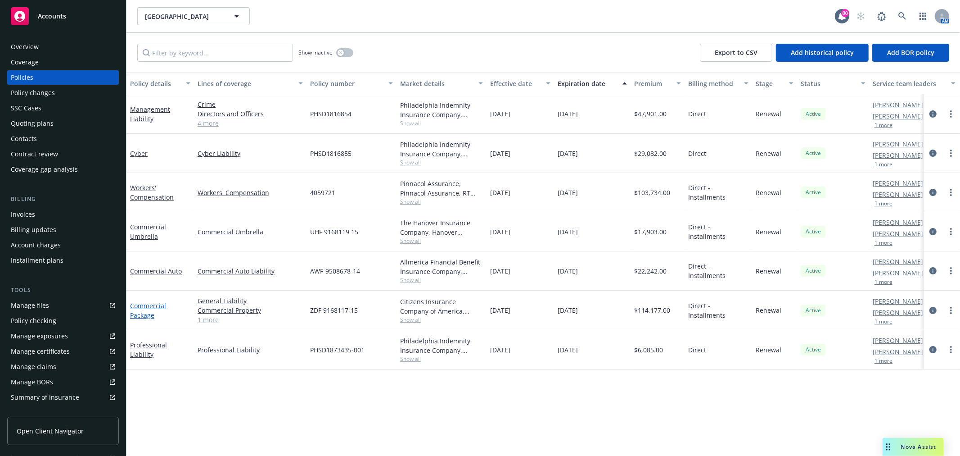
click at [149, 312] on link "Commercial Package" at bounding box center [148, 310] width 36 height 18
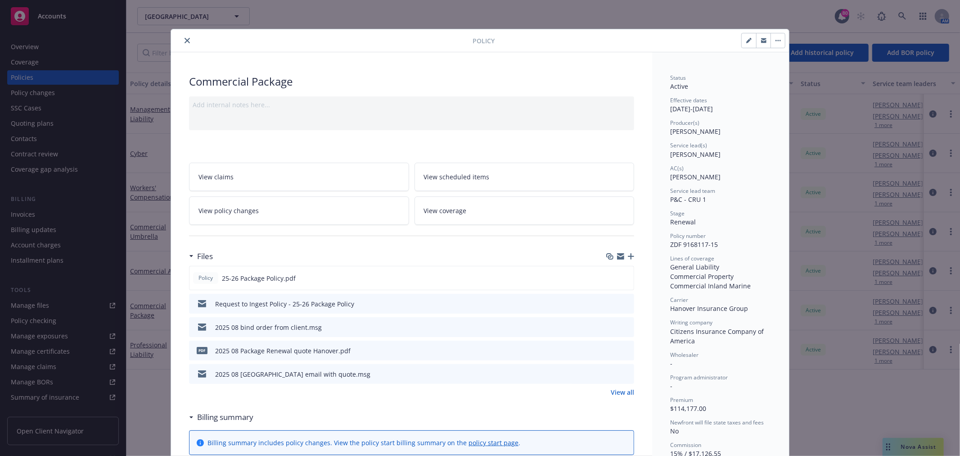
scroll to position [27, 0]
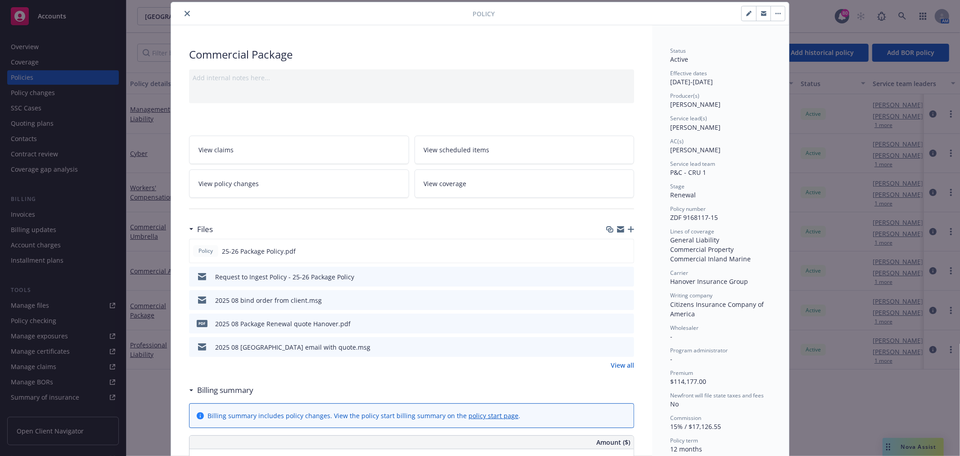
click at [622, 277] on icon "preview file" at bounding box center [626, 276] width 8 height 6
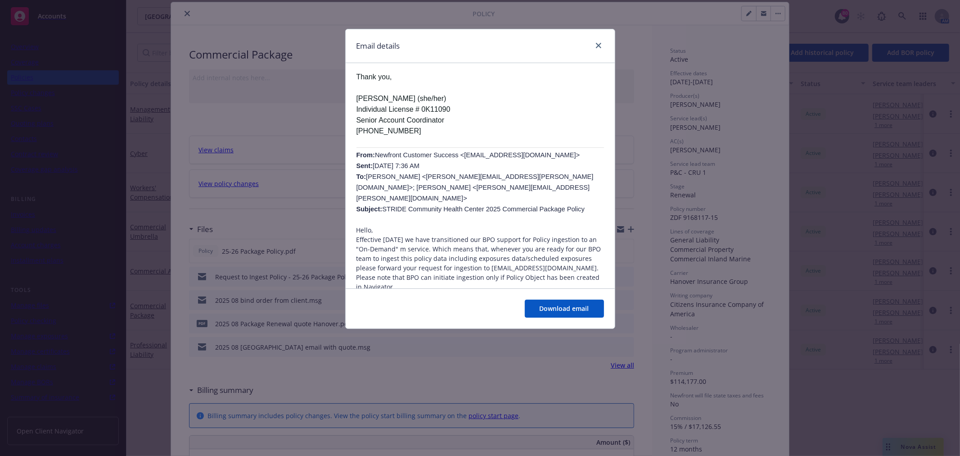
scroll to position [0, 0]
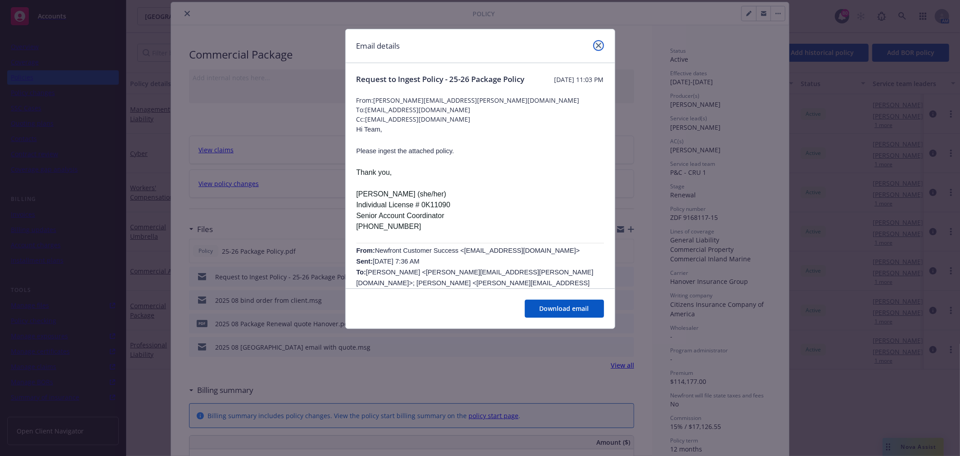
click at [598, 43] on icon "close" at bounding box center [598, 45] width 5 height 5
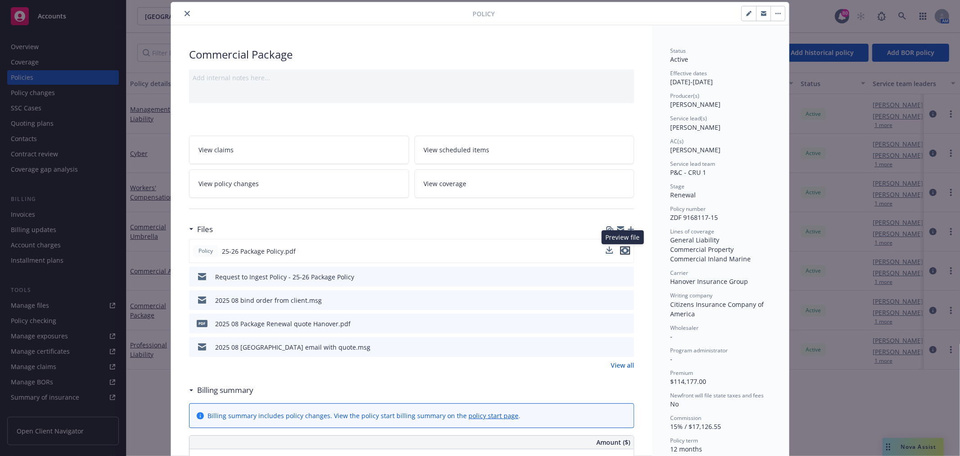
click at [621, 247] on icon "preview file" at bounding box center [625, 250] width 8 height 6
click at [622, 274] on icon "preview file" at bounding box center [626, 276] width 8 height 6
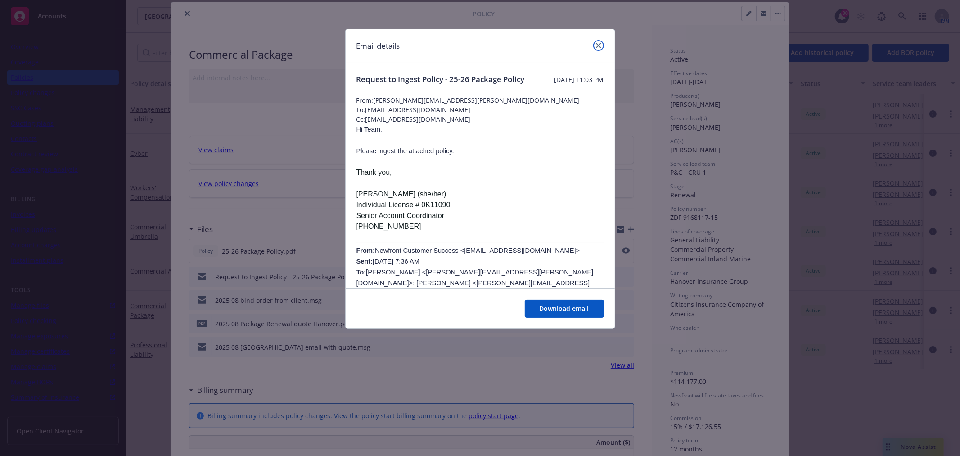
drag, startPoint x: 597, startPoint y: 44, endPoint x: 592, endPoint y: 45, distance: 5.5
click at [597, 44] on icon "close" at bounding box center [598, 45] width 5 height 5
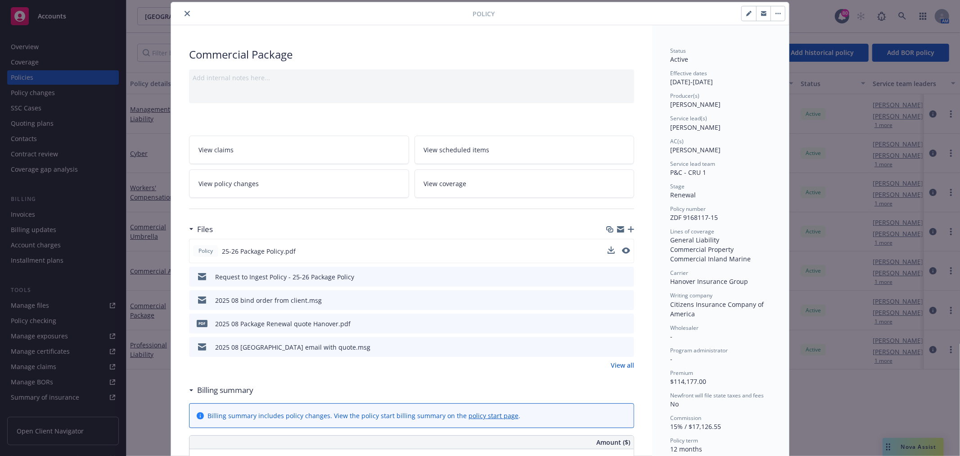
click at [187, 15] on button "close" at bounding box center [187, 13] width 11 height 11
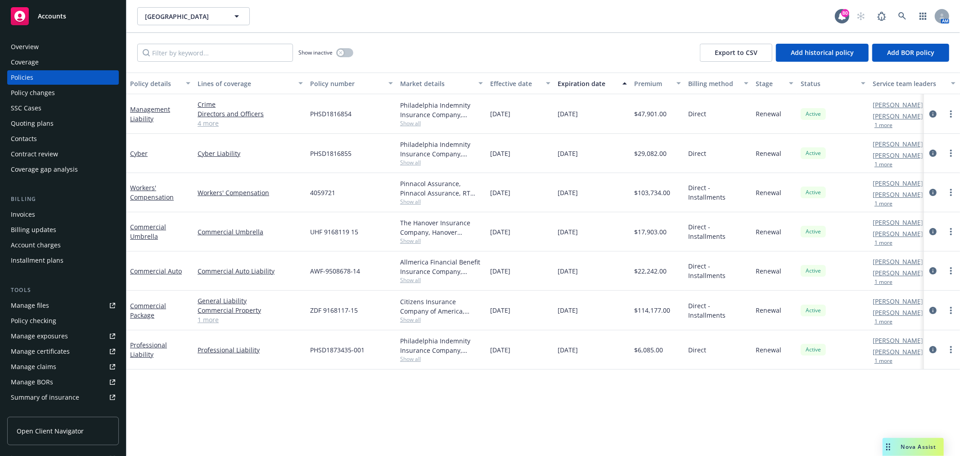
click at [40, 110] on div "SSC Cases" at bounding box center [26, 108] width 31 height 14
